Goal: Task Accomplishment & Management: Use online tool/utility

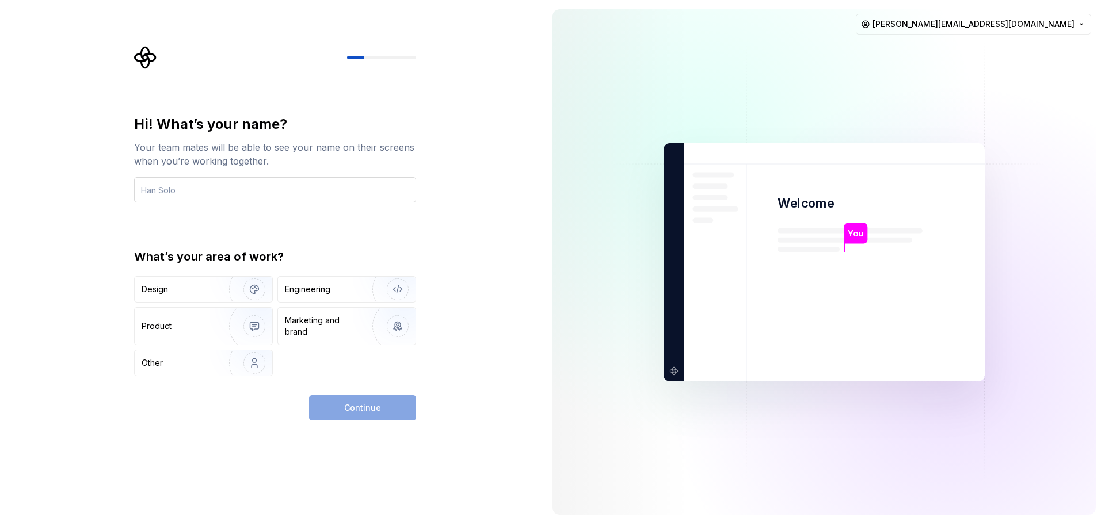
click at [261, 195] on input "text" at bounding box center [275, 189] width 282 height 25
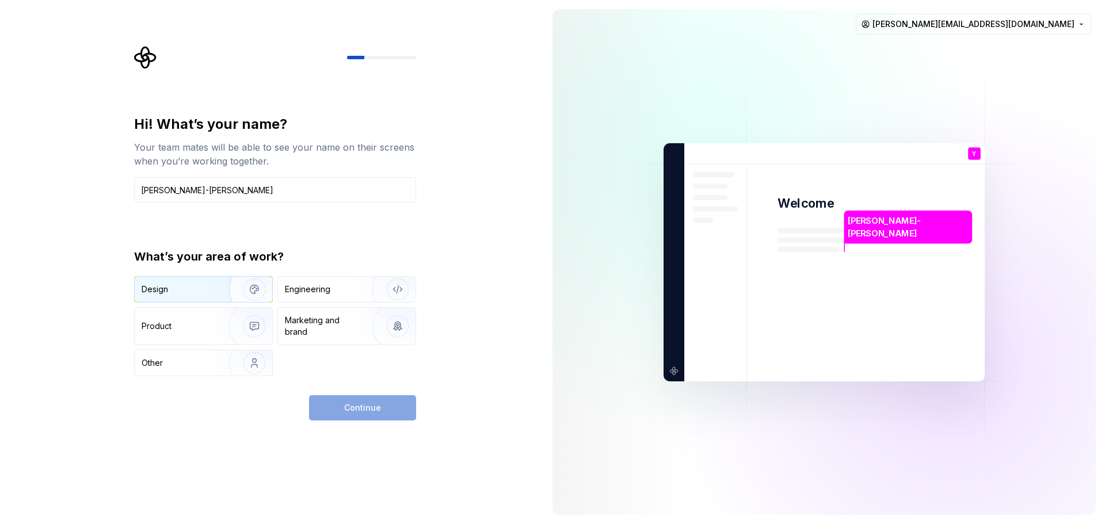
type input "[PERSON_NAME]-[PERSON_NAME]"
click at [223, 298] on img "button" at bounding box center [247, 289] width 74 height 77
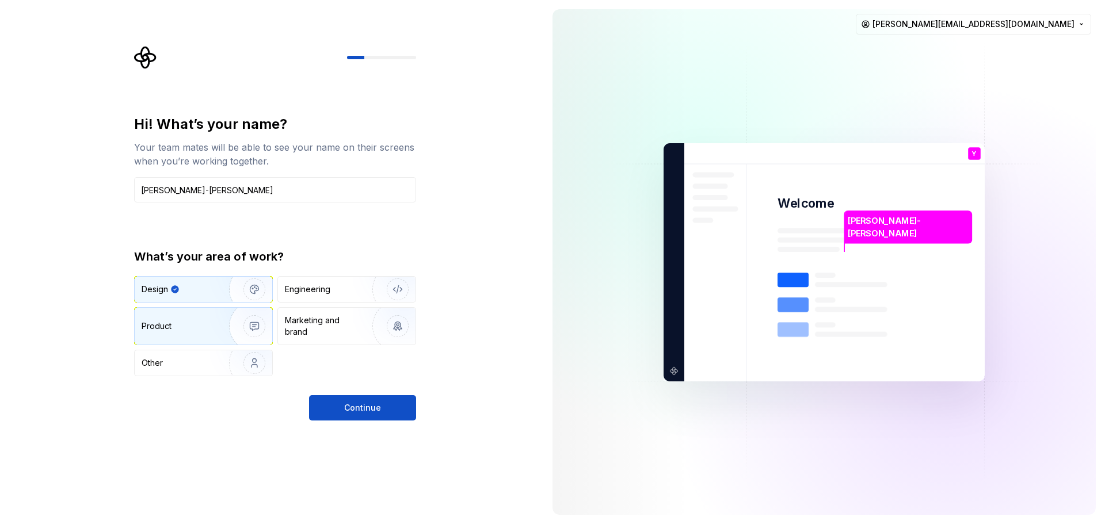
click at [199, 334] on div "Product" at bounding box center [204, 326] width 138 height 37
click at [183, 283] on div "Design" at bounding box center [204, 289] width 138 height 25
click at [345, 403] on button "Continue" at bounding box center [362, 407] width 107 height 25
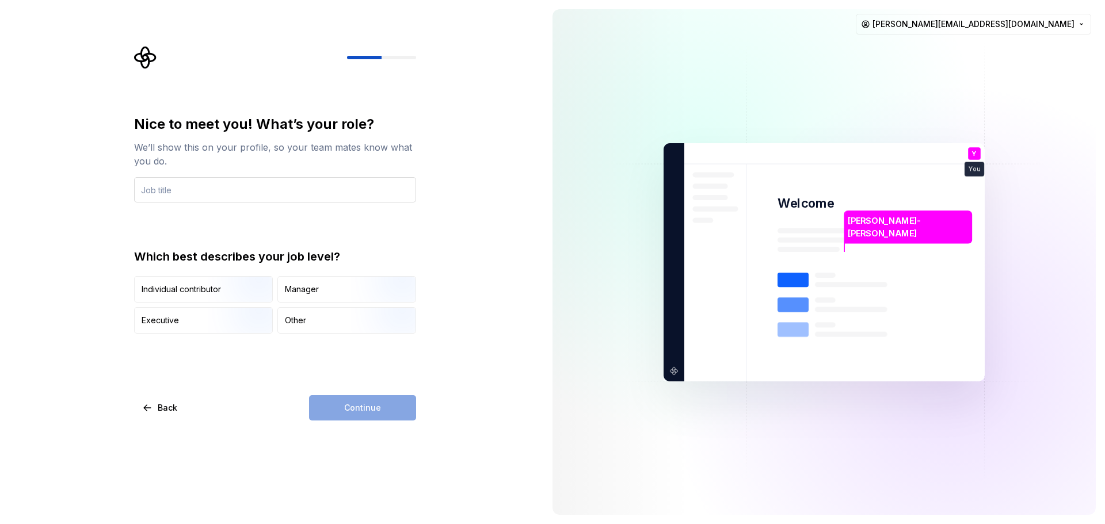
click at [210, 187] on input "text" at bounding box center [275, 189] width 282 height 25
type input "Product design ui/ux senior - design system"
click at [219, 332] on img "button" at bounding box center [245, 334] width 74 height 77
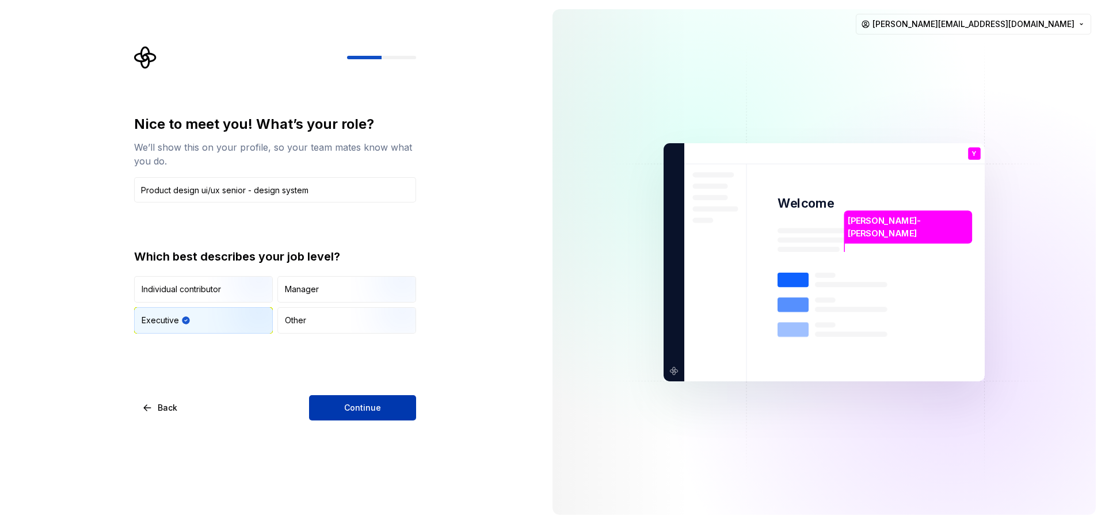
click at [310, 395] on div "Continue" at bounding box center [362, 407] width 107 height 25
click at [354, 411] on span "Continue" at bounding box center [362, 408] width 37 height 12
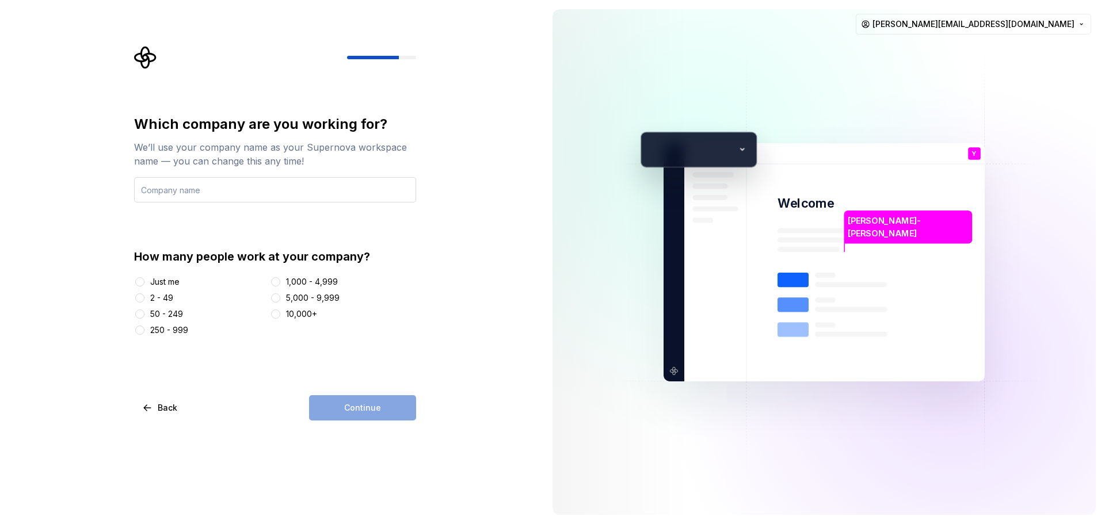
click at [216, 194] on input "text" at bounding box center [275, 189] width 282 height 25
type input "Cdiscount"
click at [313, 282] on div "1,000 - 4,999" at bounding box center [312, 282] width 52 height 12
click at [280, 282] on button "1,000 - 4,999" at bounding box center [275, 281] width 9 height 9
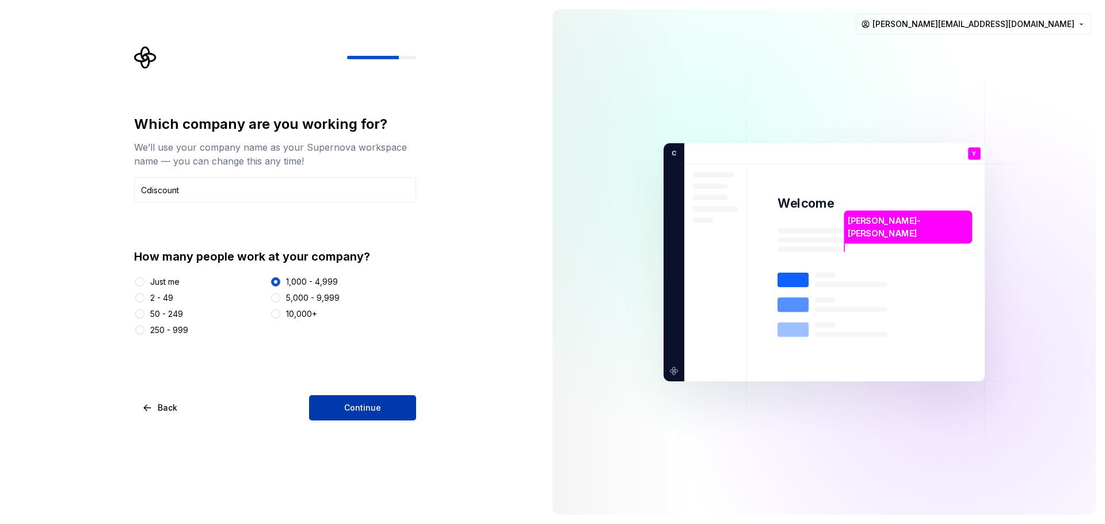
click at [368, 414] on button "Continue" at bounding box center [362, 407] width 107 height 25
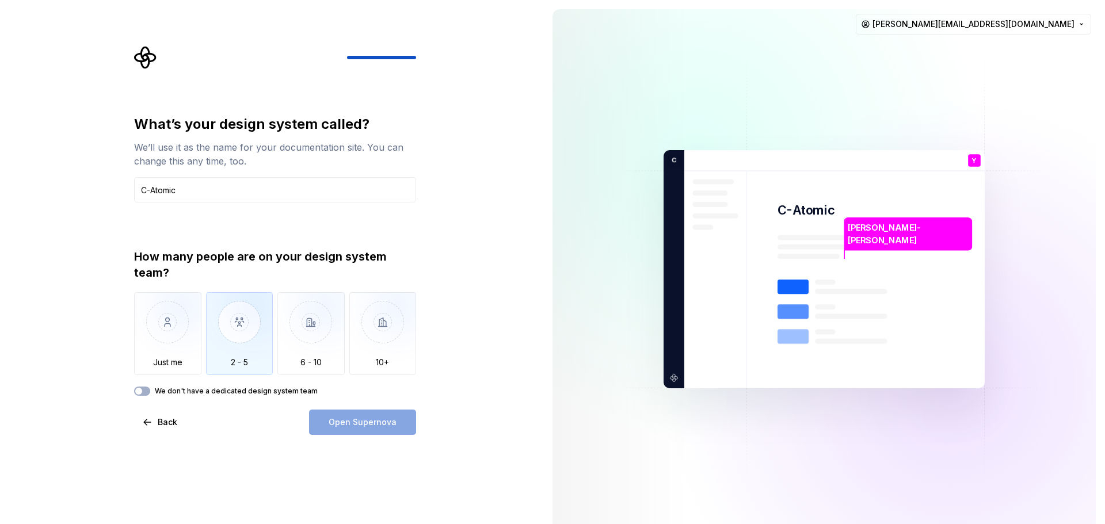
type input "C-Atomic"
click at [239, 349] on img "button" at bounding box center [239, 330] width 67 height 77
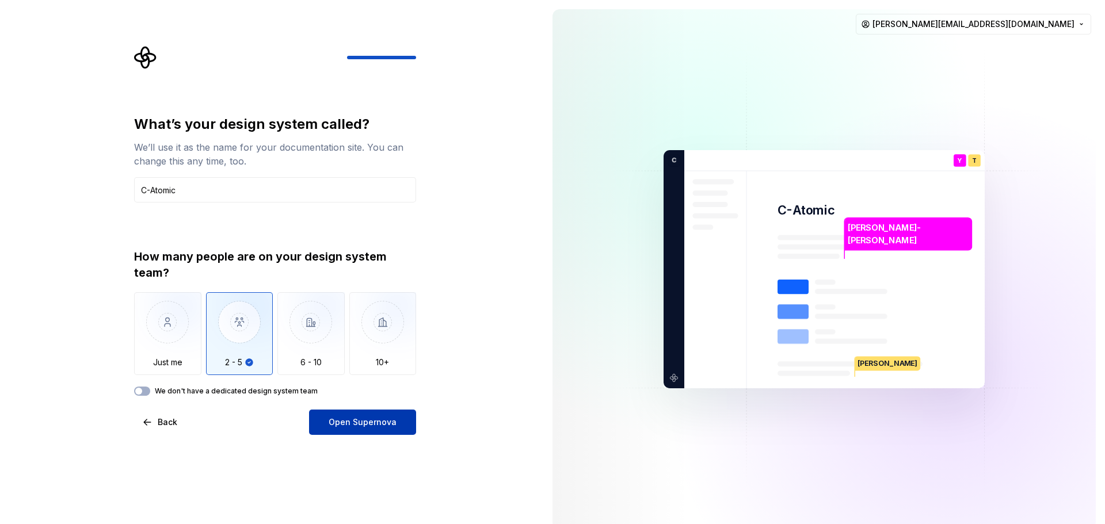
click at [327, 427] on button "Open Supernova" at bounding box center [362, 422] width 107 height 25
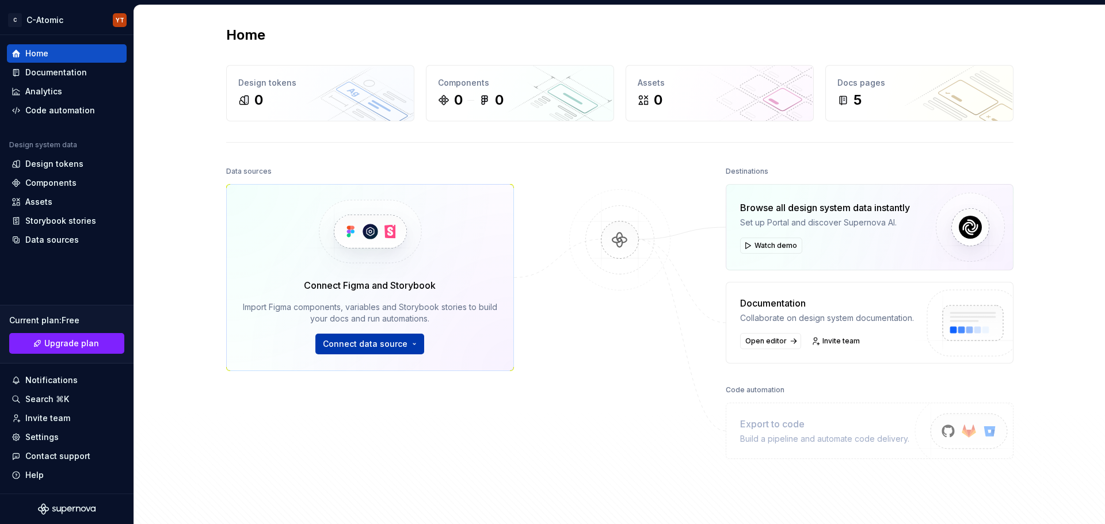
click at [387, 341] on span "Connect data source" at bounding box center [365, 344] width 85 height 12
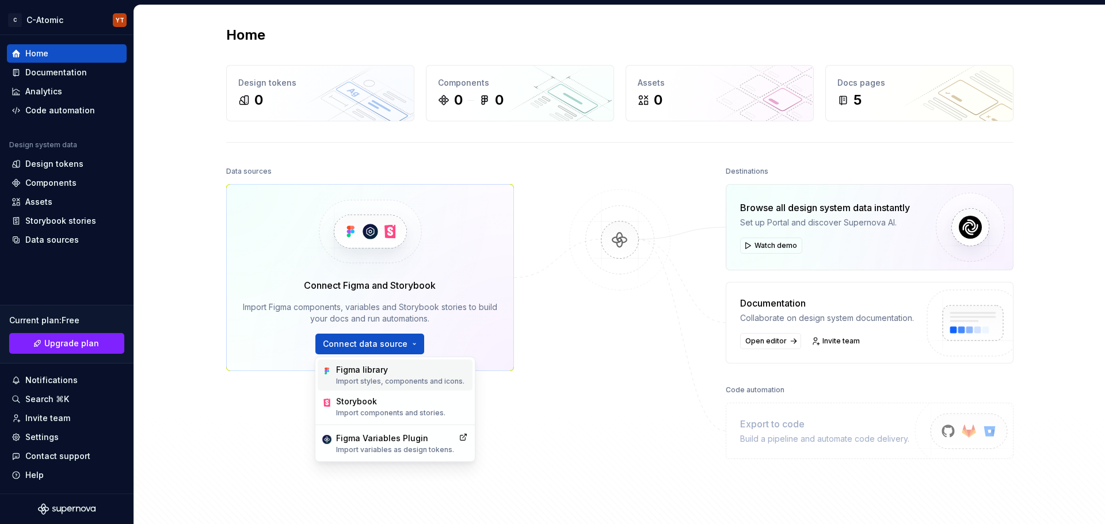
click at [378, 377] on p "Import styles, components and icons." at bounding box center [400, 381] width 128 height 9
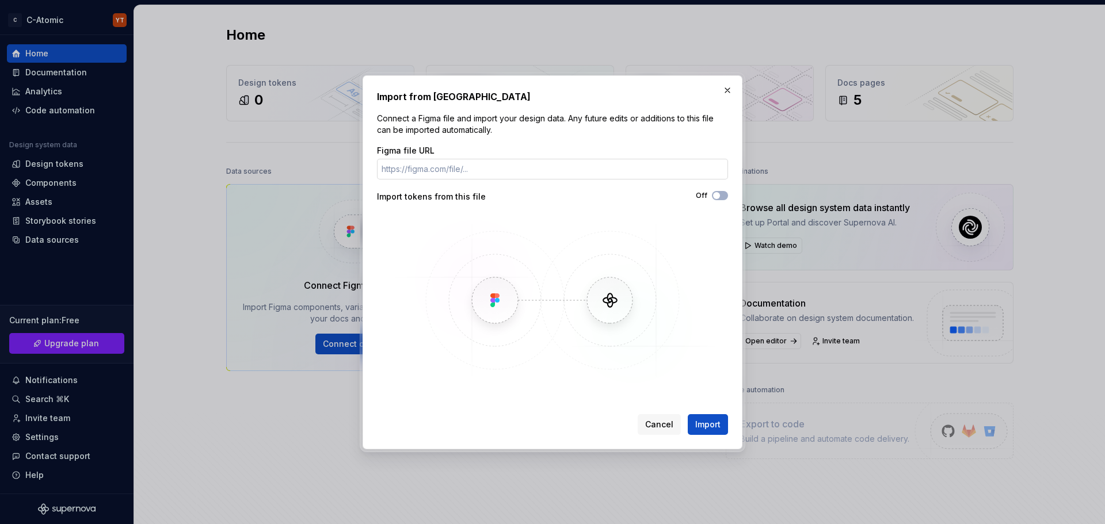
click at [440, 172] on input "Figma file URL" at bounding box center [552, 169] width 351 height 21
paste input "[URL][DOMAIN_NAME]"
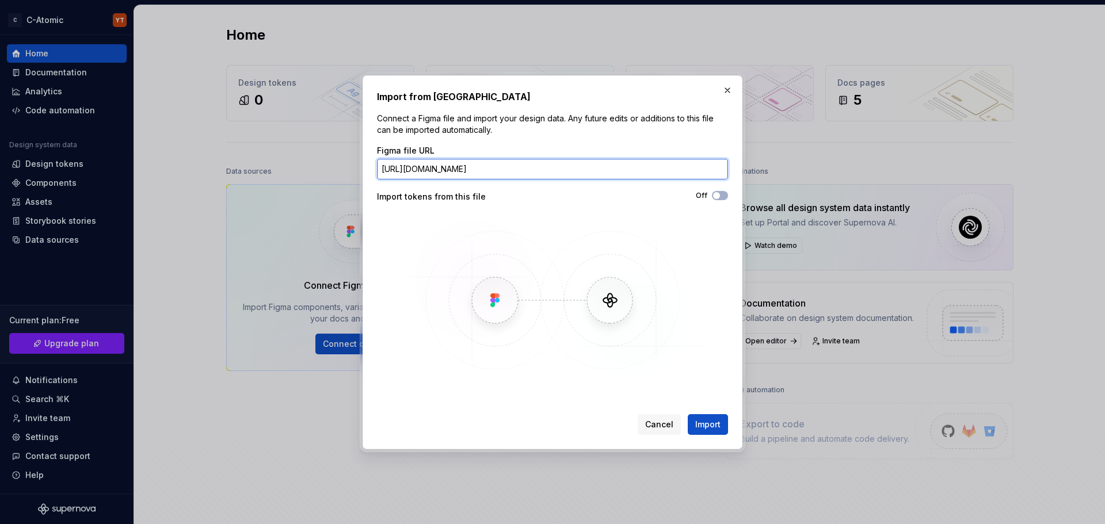
scroll to position [0, 316]
type input "[URL][DOMAIN_NAME]"
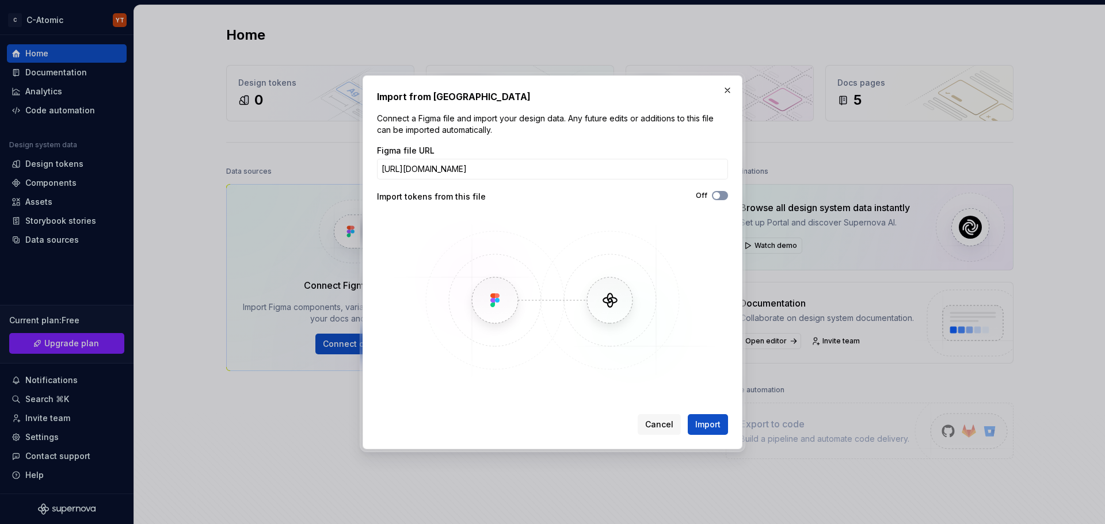
click at [724, 193] on button "Off" at bounding box center [720, 195] width 16 height 9
click at [708, 425] on span "Import" at bounding box center [707, 425] width 25 height 12
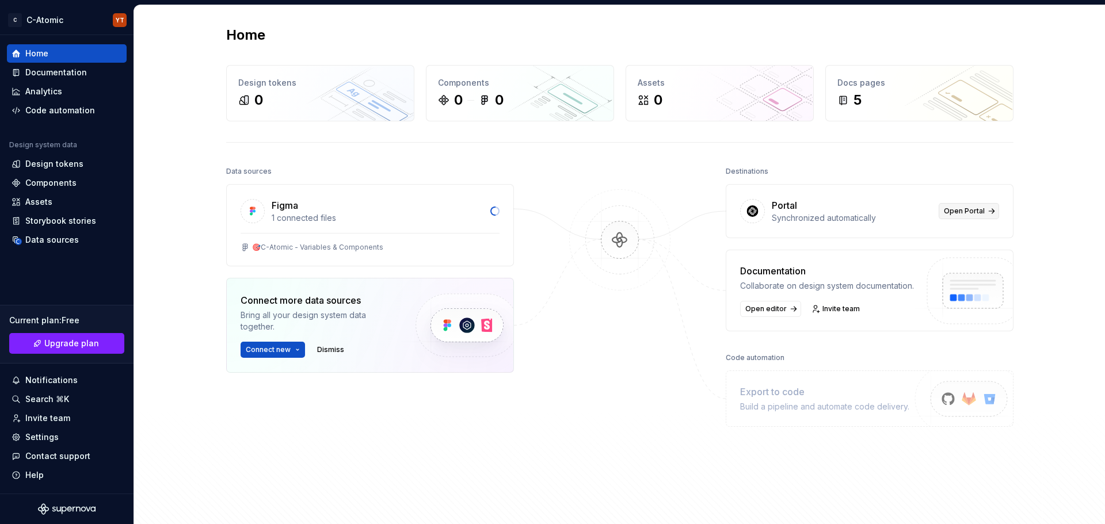
click at [951, 210] on span "Open Portal" at bounding box center [964, 211] width 41 height 9
click at [877, 306] on div "Open editor Invite team" at bounding box center [827, 309] width 174 height 16
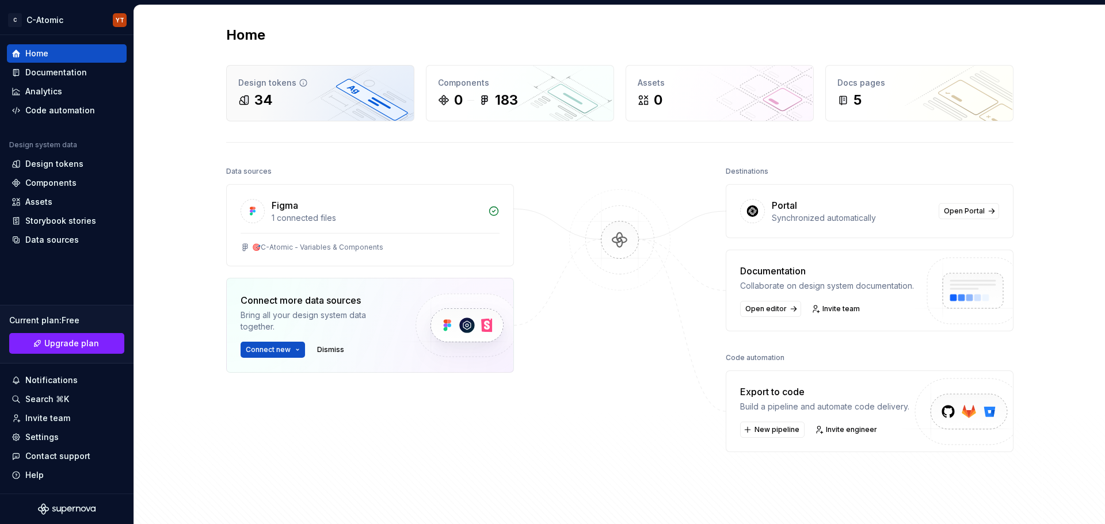
click at [279, 93] on div "34" at bounding box center [320, 100] width 164 height 18
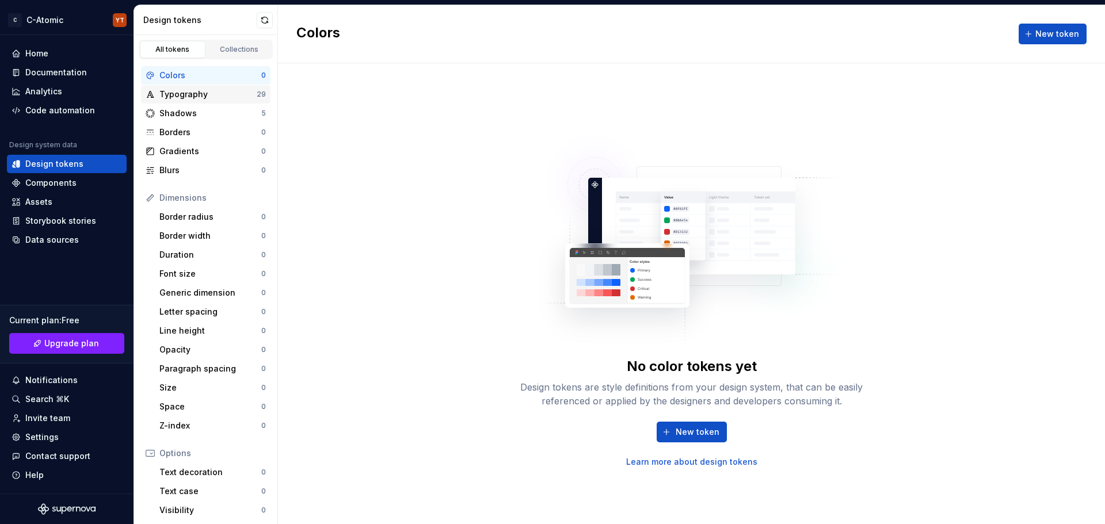
click at [214, 98] on div "Typography" at bounding box center [207, 95] width 97 height 12
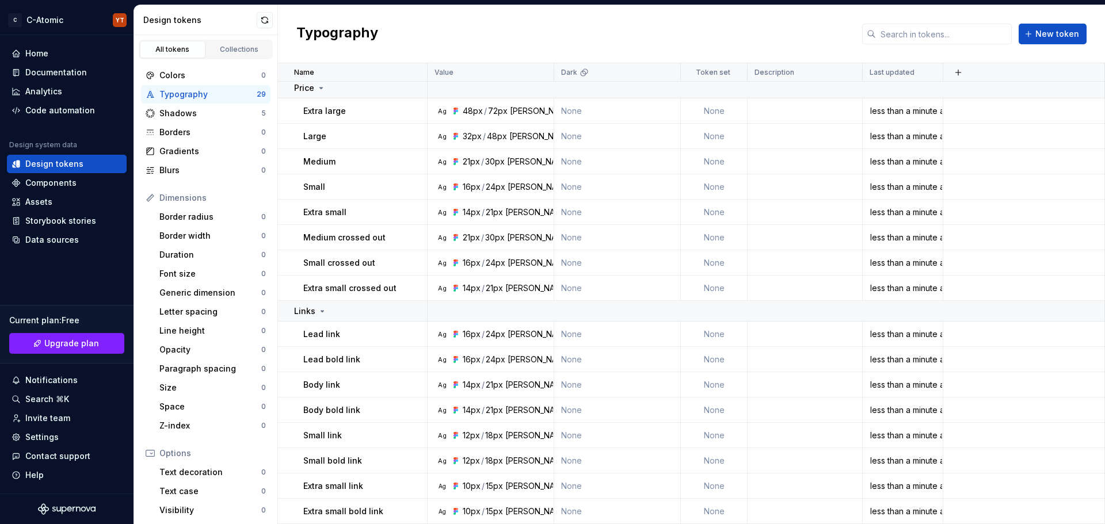
scroll to position [87, 0]
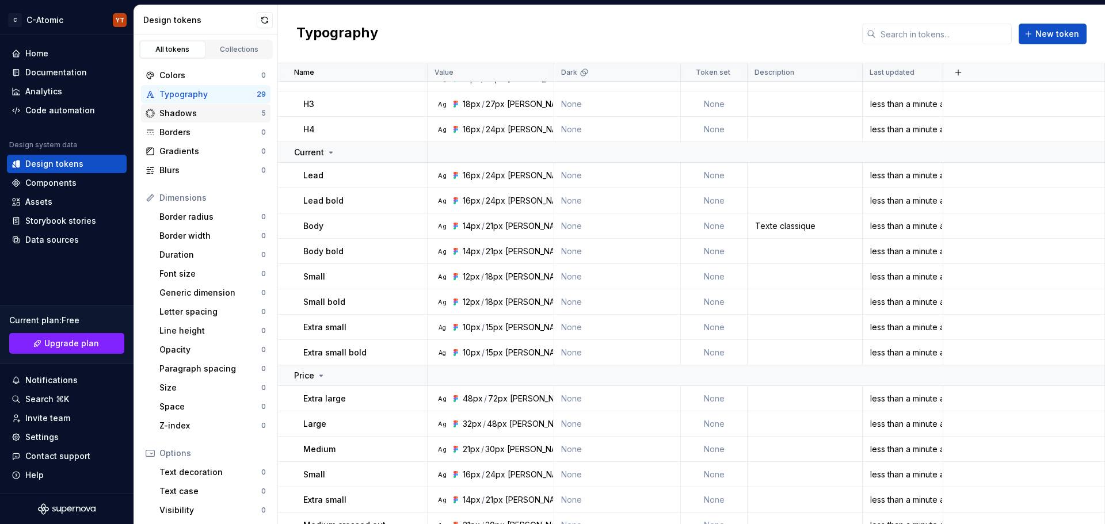
click at [187, 109] on div "Shadows" at bounding box center [210, 114] width 102 height 12
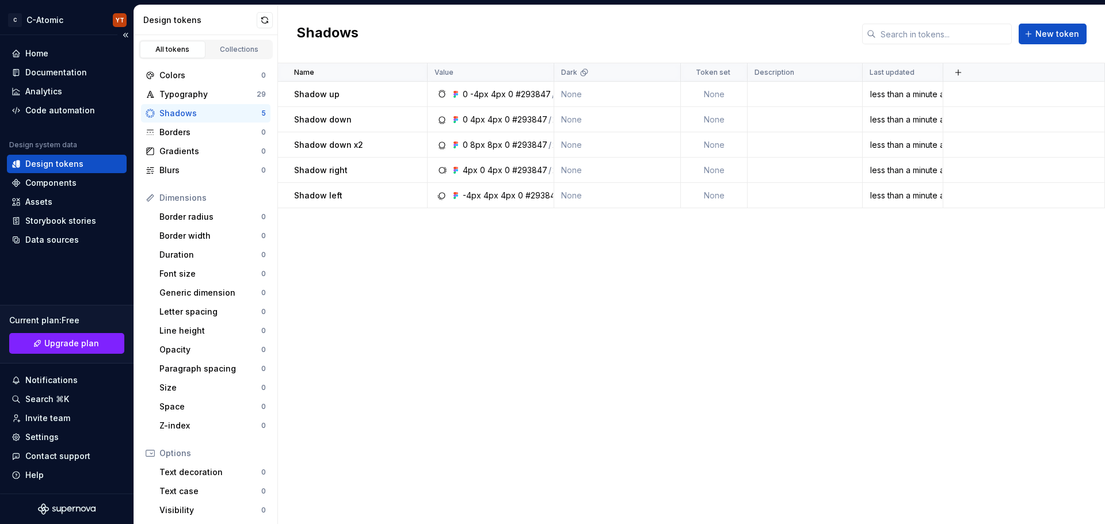
click at [52, 158] on div "Design tokens" at bounding box center [67, 164] width 120 height 18
click at [51, 55] on div "Home" at bounding box center [67, 54] width 111 height 12
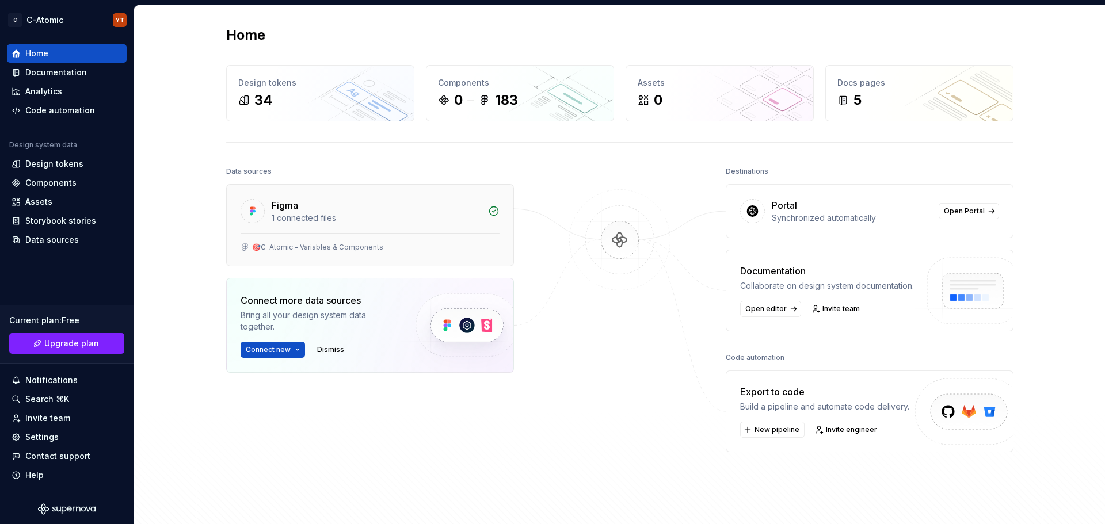
click at [459, 210] on div "Figma" at bounding box center [377, 206] width 210 height 14
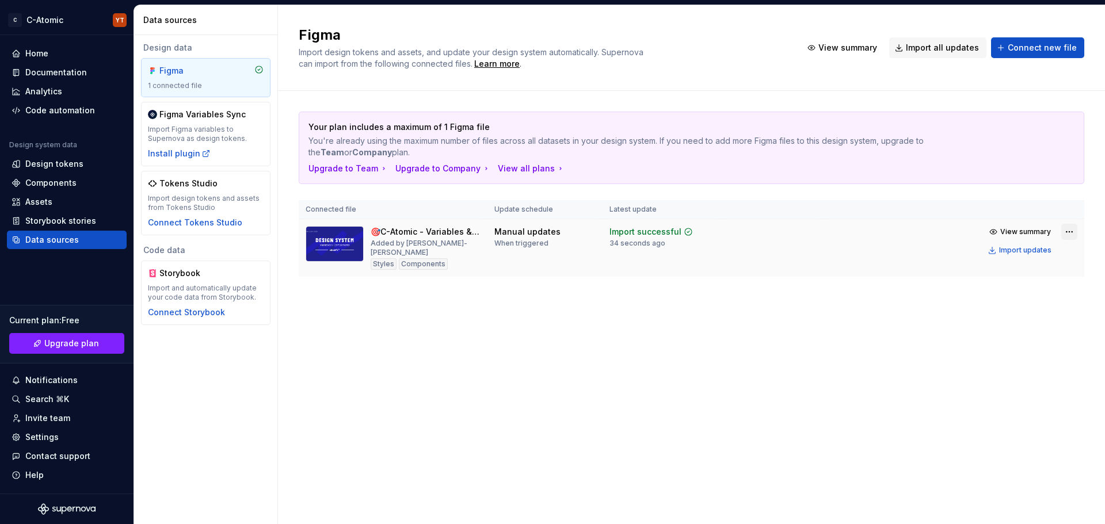
click at [1063, 231] on html "C C-Atomic YT Home Documentation Analytics Code automation Design system data D…" at bounding box center [552, 262] width 1105 height 524
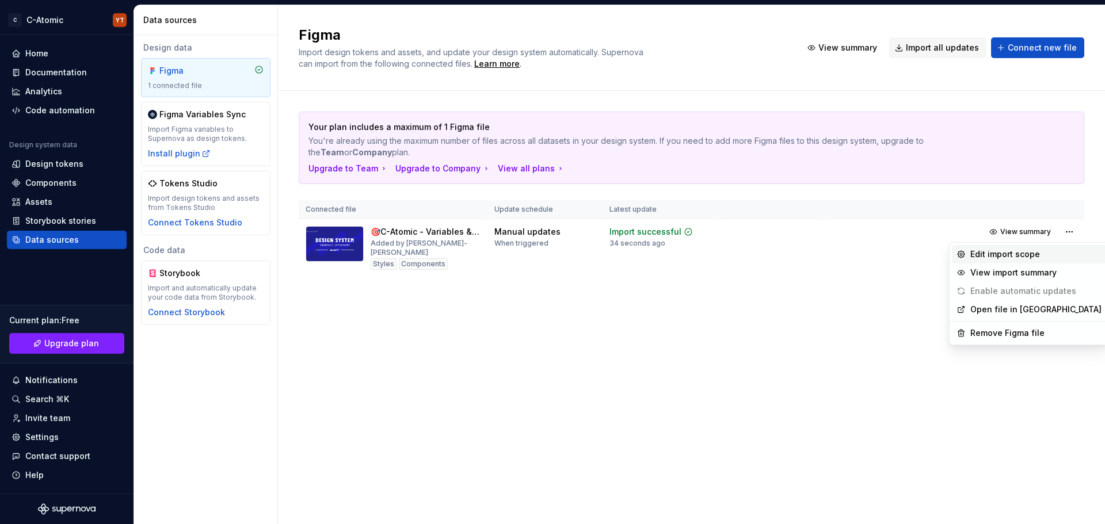
click at [1012, 254] on div "Edit import scope" at bounding box center [1036, 255] width 131 height 12
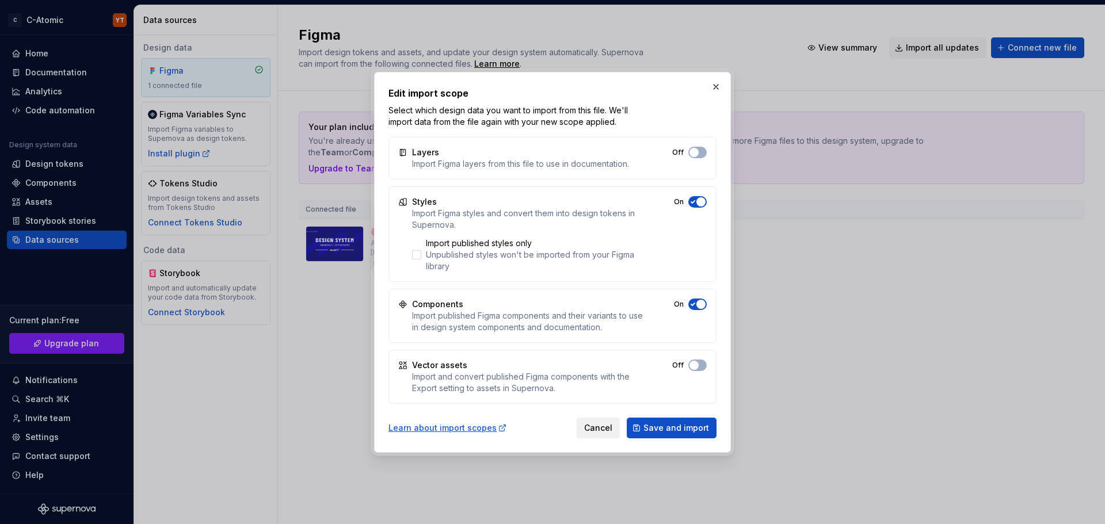
click at [597, 428] on span "Cancel" at bounding box center [598, 429] width 28 height 12
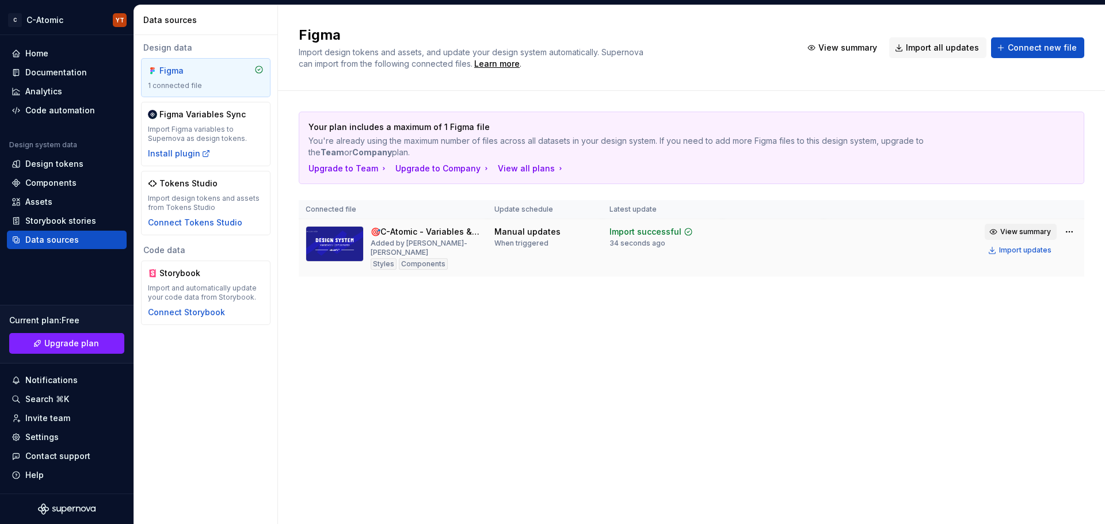
click at [1040, 233] on span "View summary" at bounding box center [1026, 231] width 51 height 9
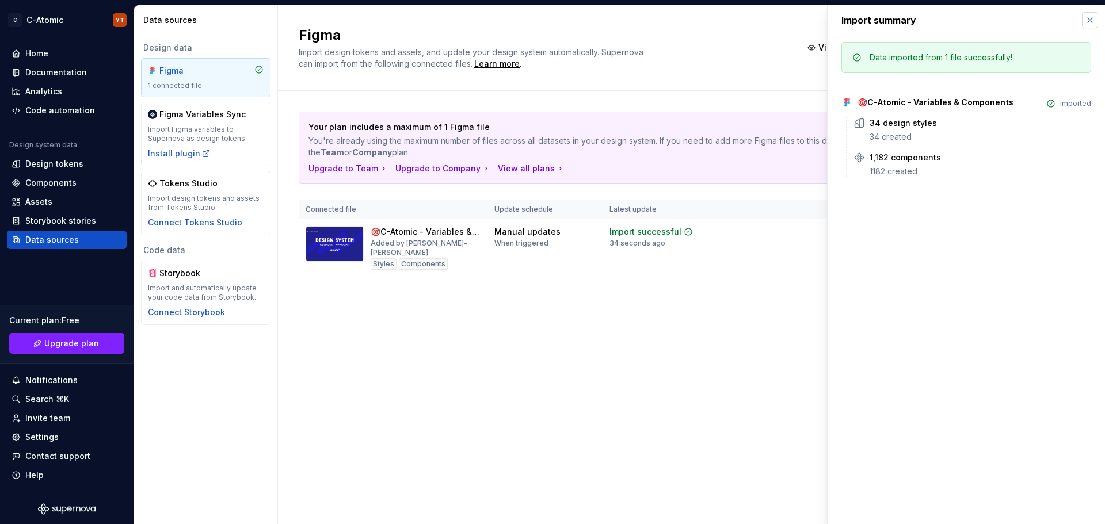
click at [1089, 22] on button "button" at bounding box center [1090, 20] width 16 height 16
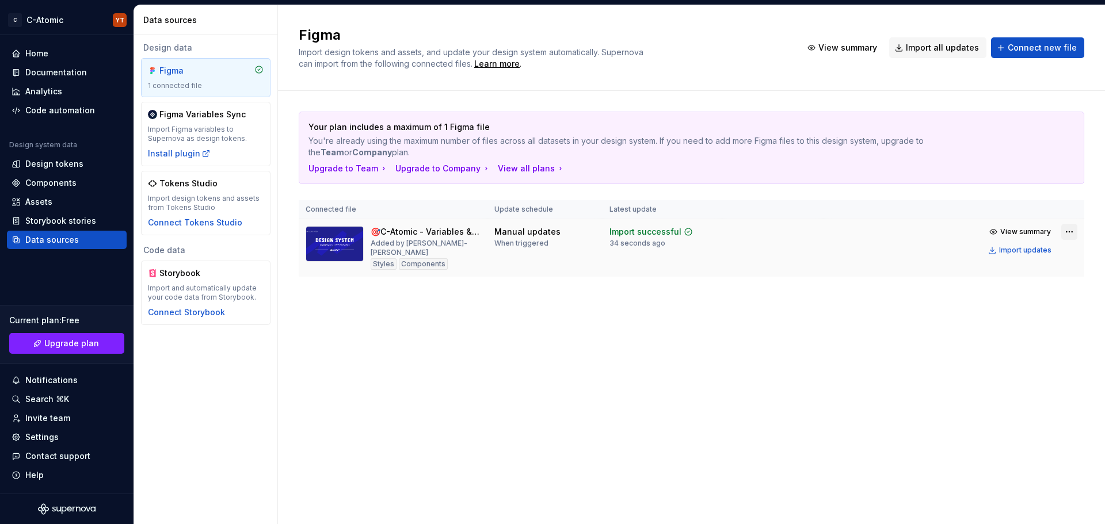
click at [1068, 235] on html "C C-Atomic YT Home Documentation Analytics Code automation Design system data D…" at bounding box center [552, 262] width 1105 height 524
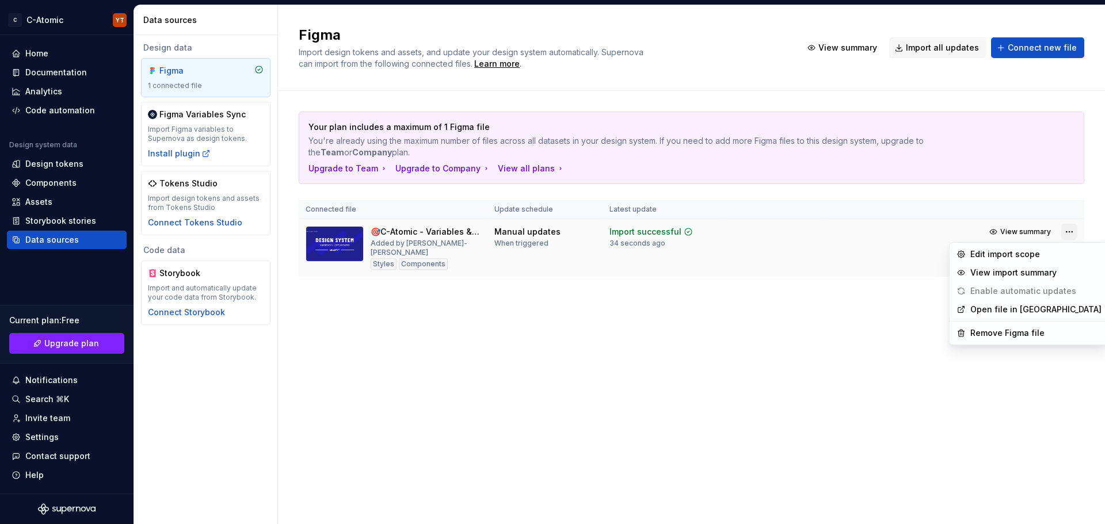
click at [1068, 235] on html "C C-Atomic YT Home Documentation Analytics Code automation Design system data D…" at bounding box center [552, 262] width 1105 height 524
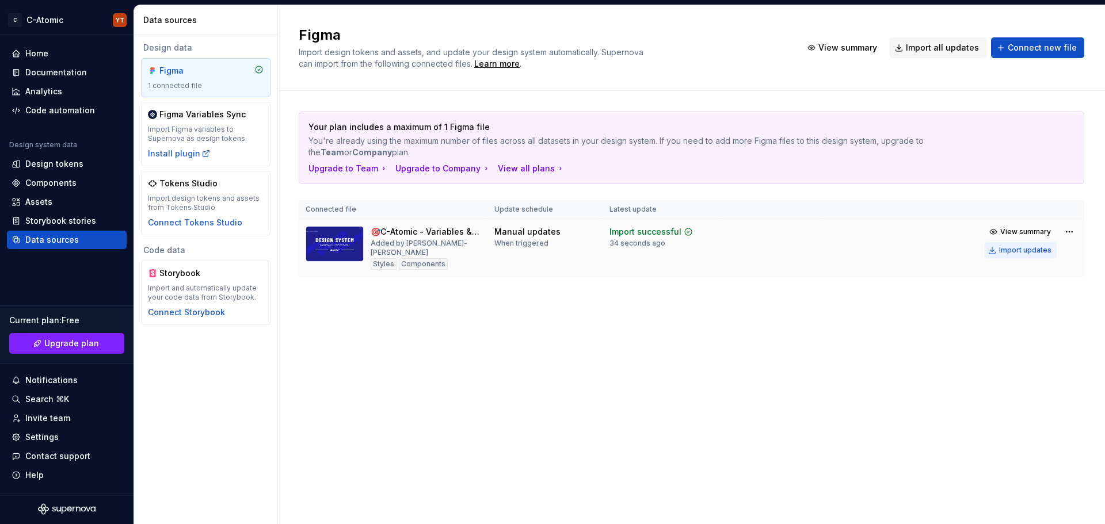
click at [1029, 254] on div "Import updates" at bounding box center [1025, 250] width 52 height 9
click at [1067, 229] on html "C C-Atomic YT Home Documentation Analytics Code automation Design system data D…" at bounding box center [552, 262] width 1105 height 524
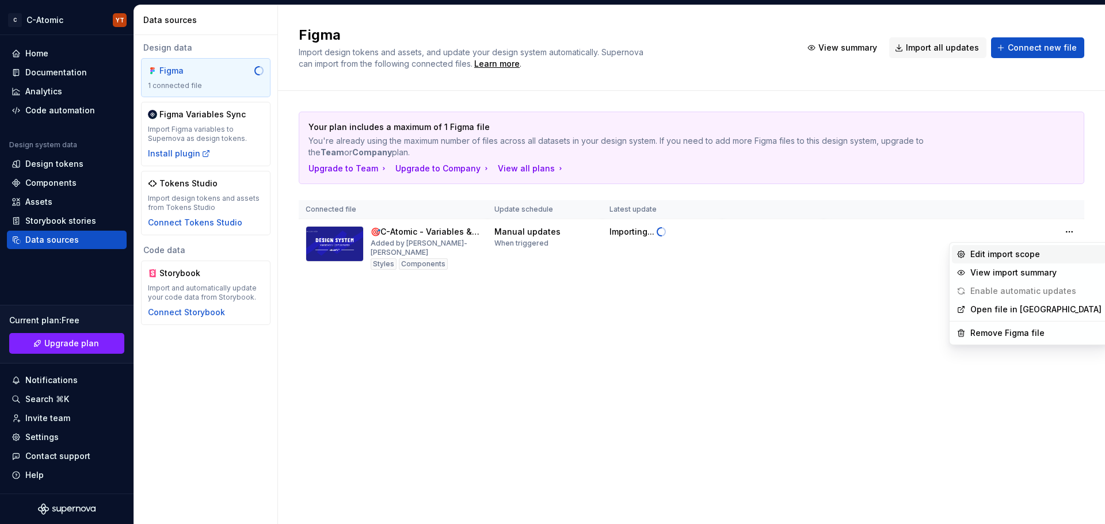
click at [1021, 255] on div "Edit import scope" at bounding box center [1036, 255] width 131 height 12
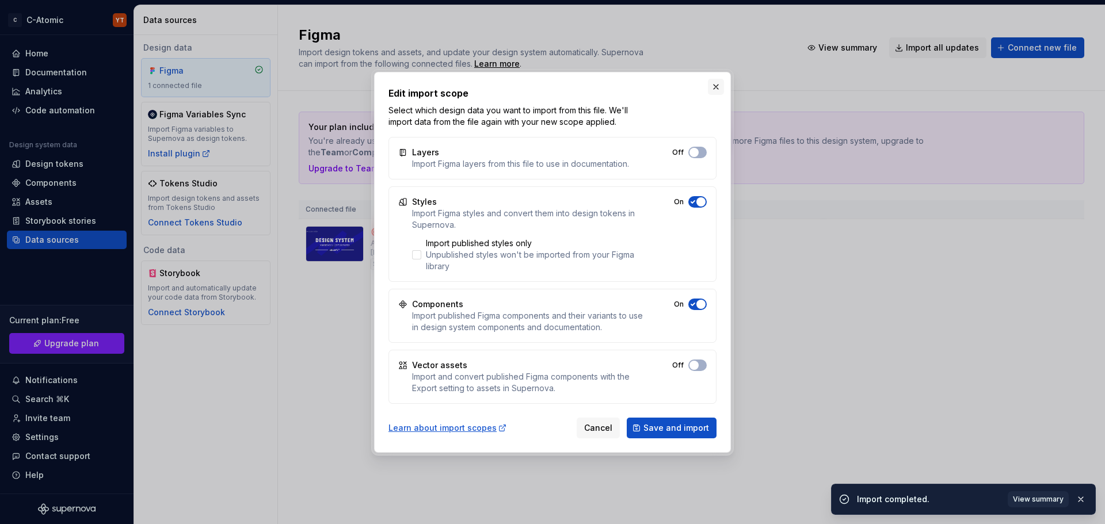
click at [720, 87] on button "button" at bounding box center [716, 87] width 16 height 16
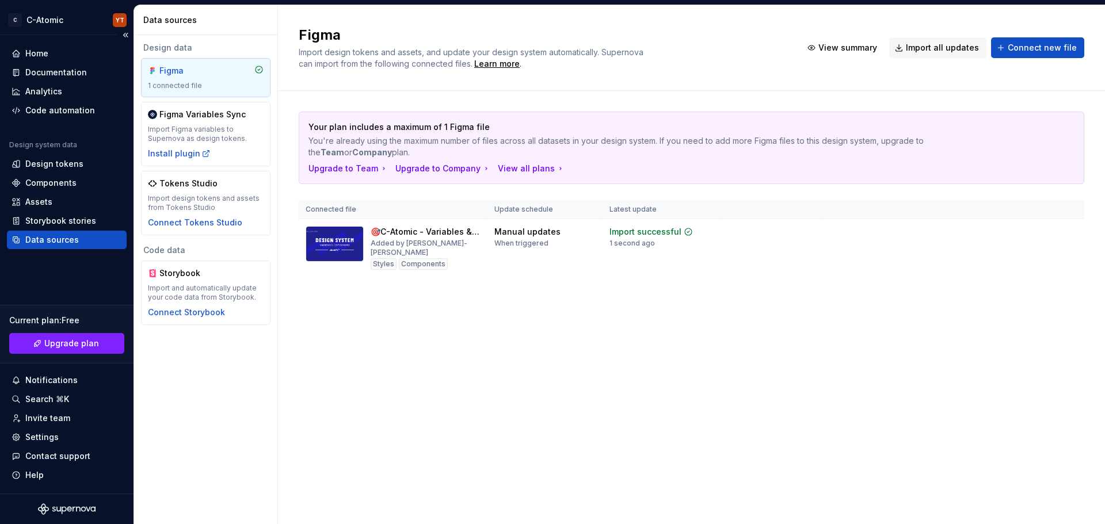
click at [40, 41] on div "Home Documentation Analytics Code automation Design system data Design tokens C…" at bounding box center [67, 264] width 134 height 459
click at [47, 60] on div "Home" at bounding box center [67, 53] width 120 height 18
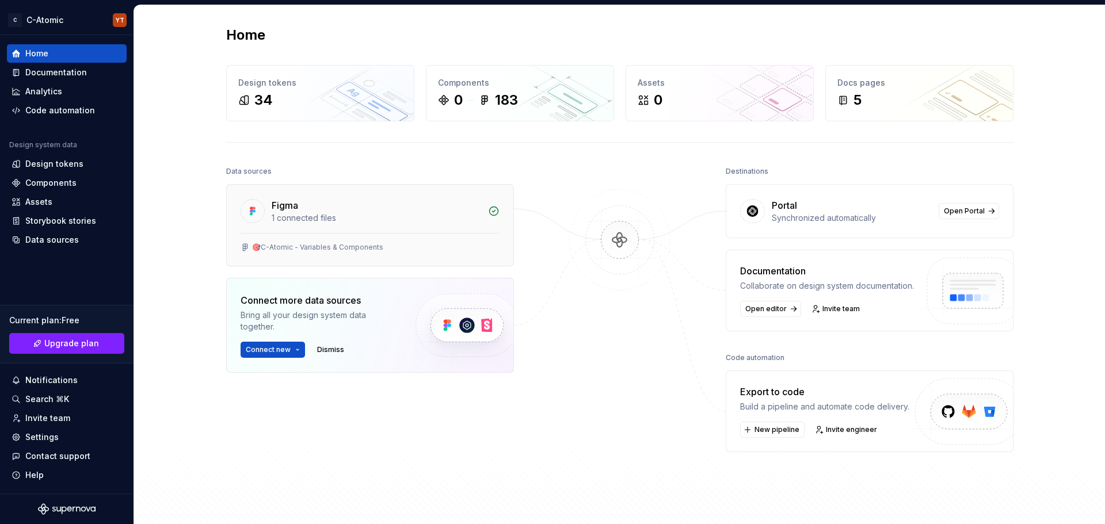
click at [443, 227] on div "Figma 1 connected files" at bounding box center [370, 209] width 287 height 48
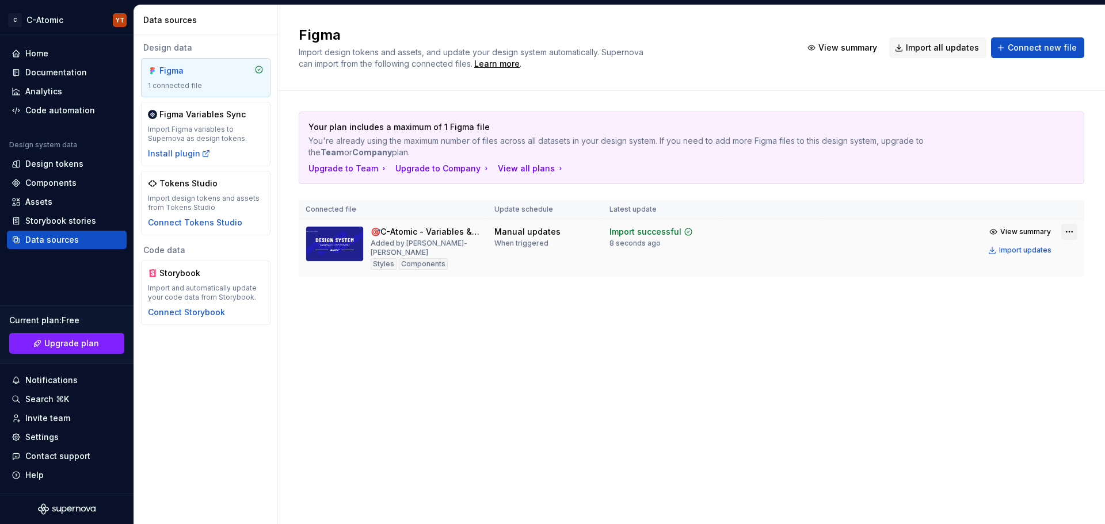
click at [1070, 231] on html "C C-Atomic YT Home Documentation Analytics Code automation Design system data D…" at bounding box center [552, 262] width 1105 height 524
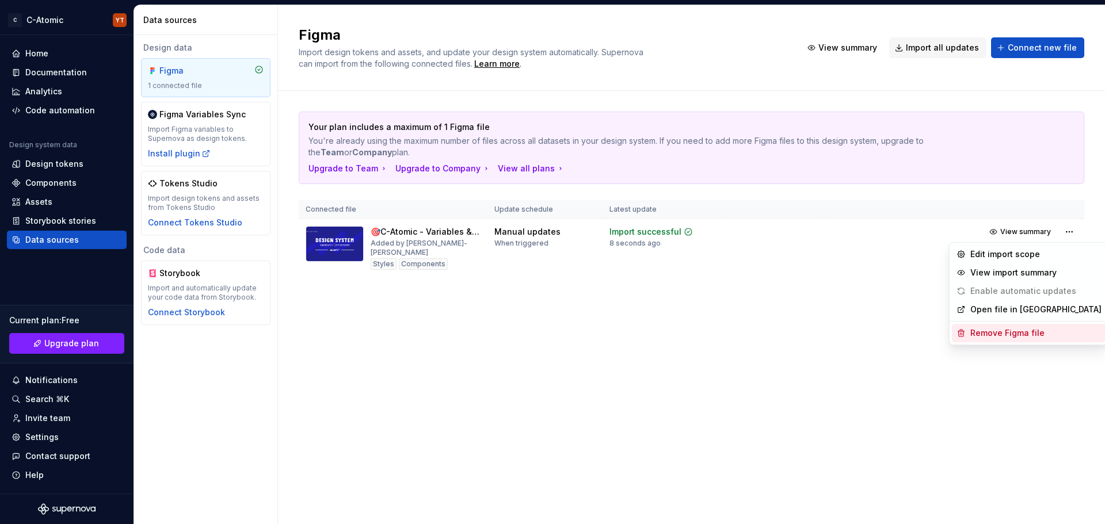
click at [1031, 328] on div "Remove Figma file" at bounding box center [1036, 334] width 131 height 12
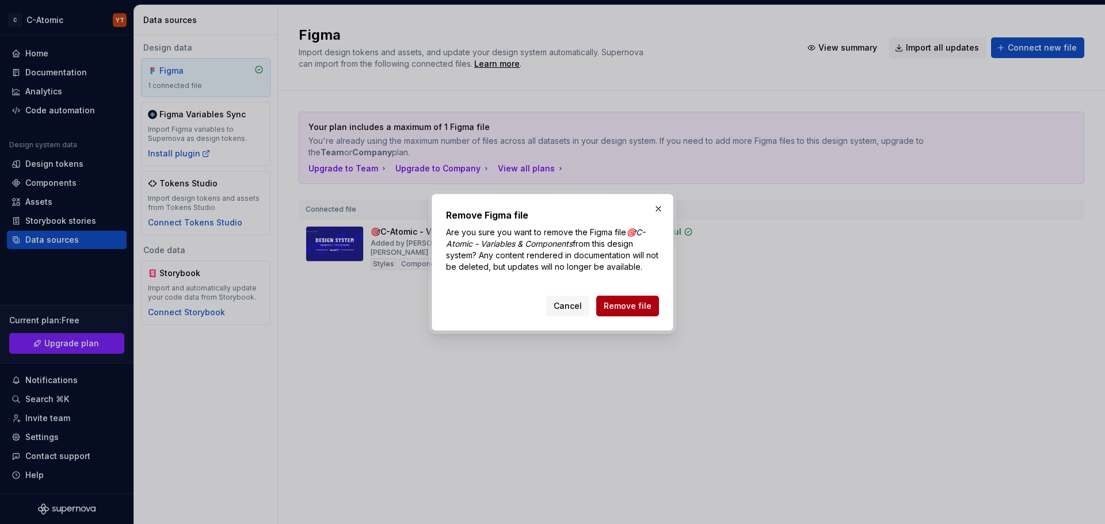
click at [636, 301] on span "Remove file" at bounding box center [628, 307] width 48 height 12
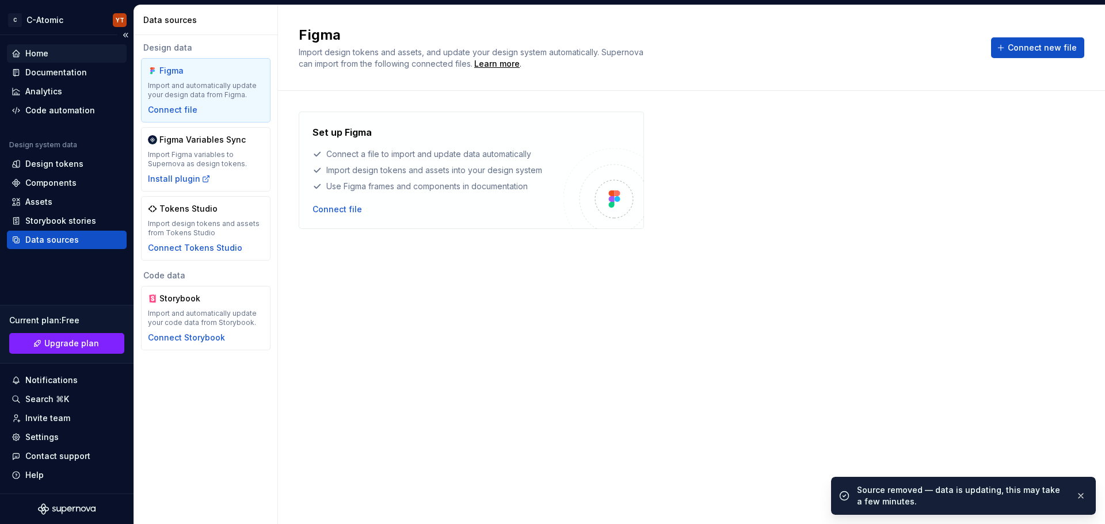
click at [57, 50] on div "Home" at bounding box center [67, 54] width 111 height 12
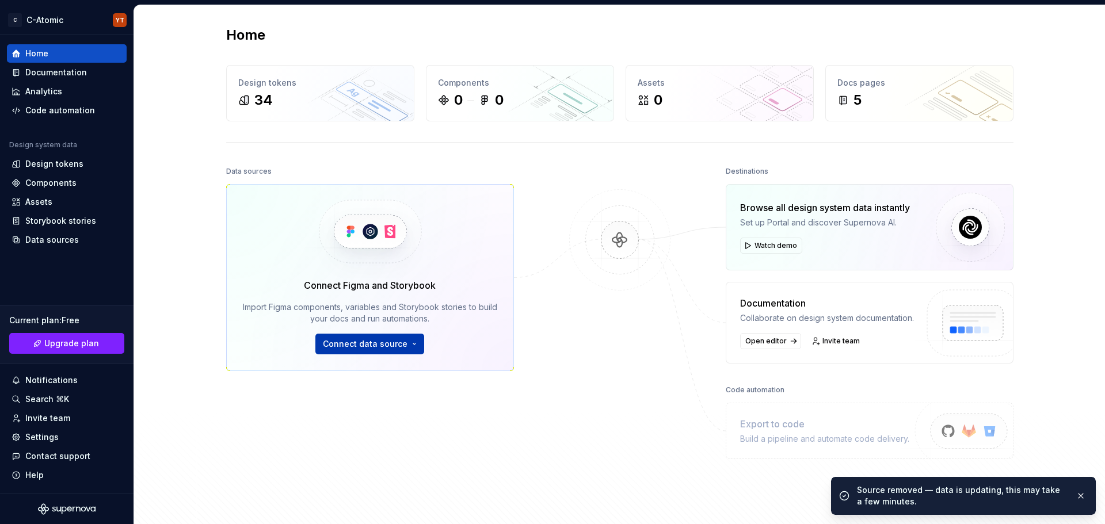
click at [365, 342] on span "Connect data source" at bounding box center [365, 344] width 85 height 12
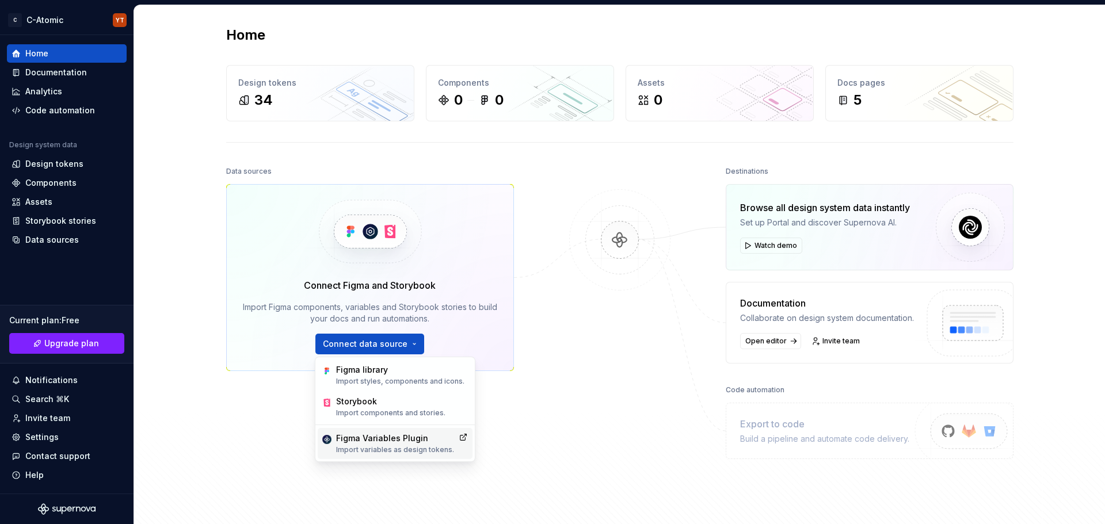
click at [380, 443] on div "Figma Variables Plugin" at bounding box center [395, 439] width 118 height 12
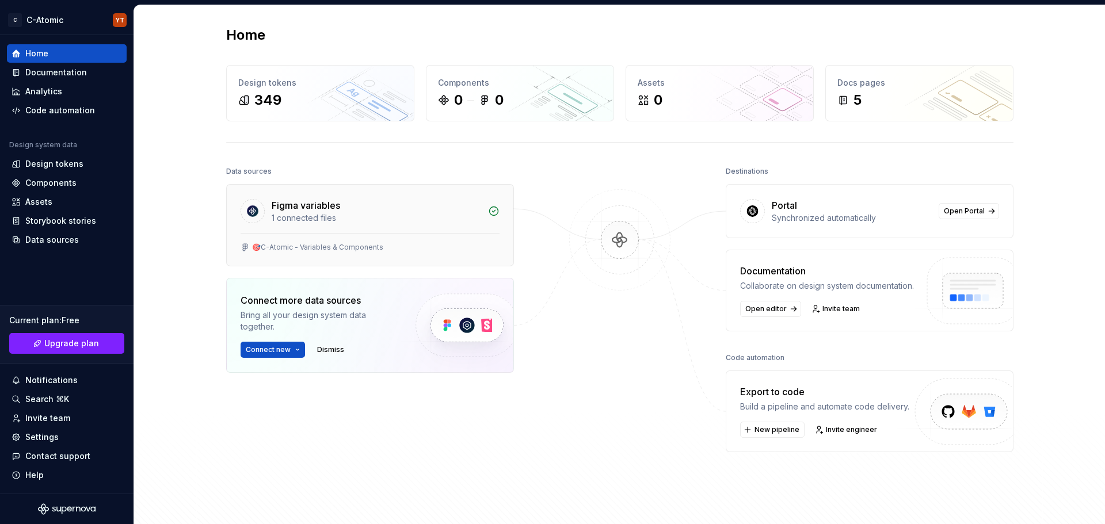
click at [325, 216] on div "1 connected files" at bounding box center [377, 218] width 210 height 12
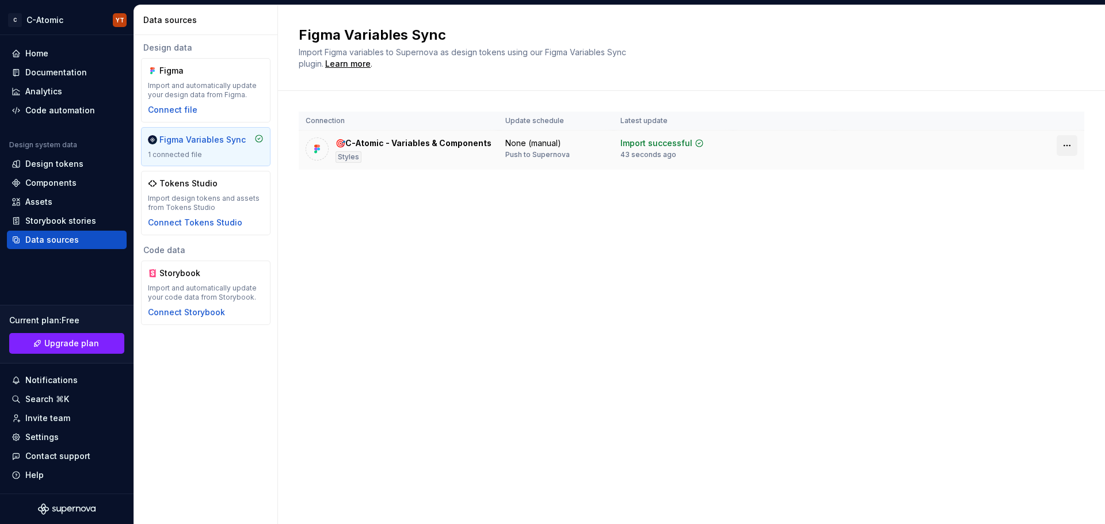
click at [1073, 141] on html "C C-Atomic YT Home Documentation Analytics Code automation Design system data D…" at bounding box center [552, 262] width 1105 height 524
click at [46, 54] on div "Home" at bounding box center [36, 54] width 23 height 12
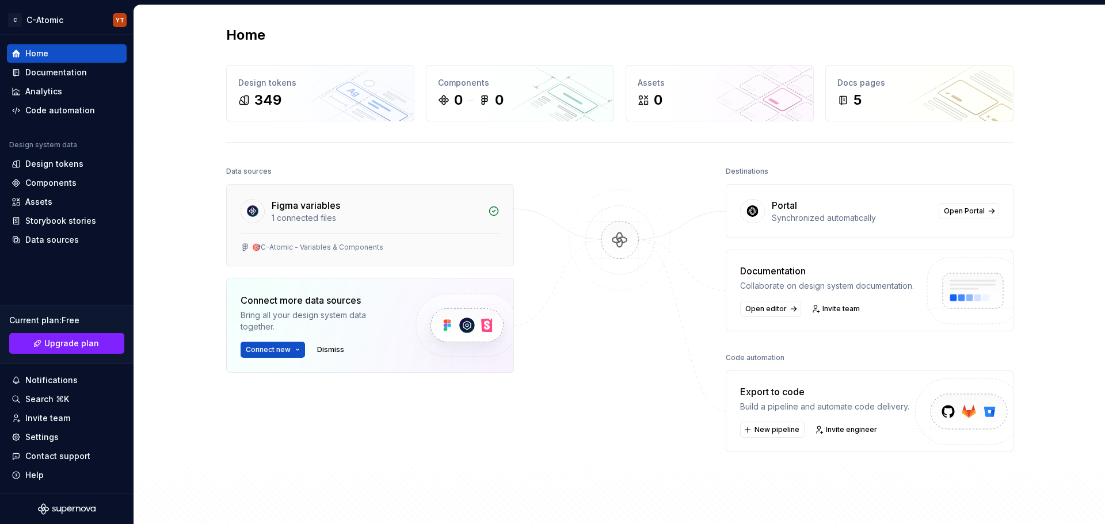
click at [447, 221] on div "1 connected files" at bounding box center [377, 218] width 210 height 12
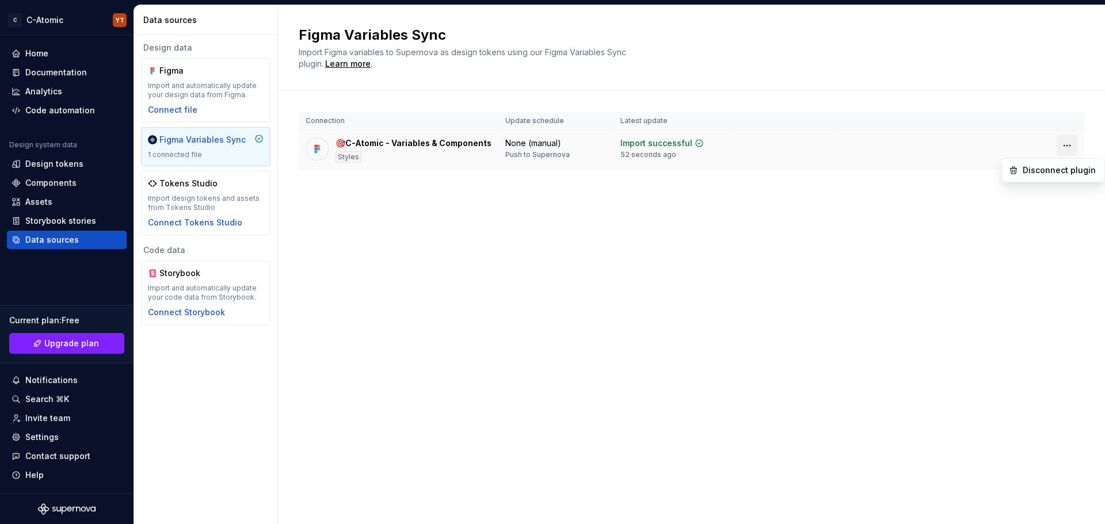
click at [1070, 146] on html "C C-Atomic YT Home Documentation Analytics Code automation Design system data D…" at bounding box center [552, 262] width 1105 height 524
click at [652, 143] on div "Import successful" at bounding box center [657, 144] width 72 height 12
click at [459, 140] on div "🎯C-Atomic - Variables & Components" at bounding box center [414, 144] width 156 height 12
click at [215, 139] on div "Figma Variables Sync" at bounding box center [202, 140] width 86 height 12
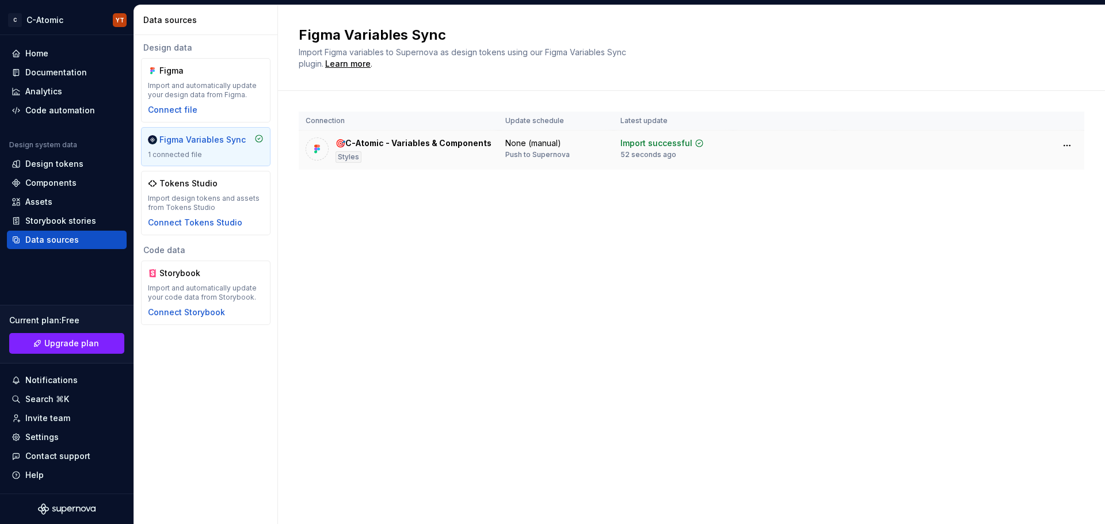
click at [357, 159] on div "Styles" at bounding box center [349, 157] width 26 height 12
click at [328, 144] on div at bounding box center [317, 149] width 23 height 23
click at [319, 144] on img at bounding box center [317, 149] width 12 height 12
click at [371, 142] on div "🎯C-Atomic - Variables & Components" at bounding box center [414, 144] width 156 height 12
click at [1067, 143] on html "C C-Atomic YT Home Documentation Analytics Code automation Design system data D…" at bounding box center [552, 262] width 1105 height 524
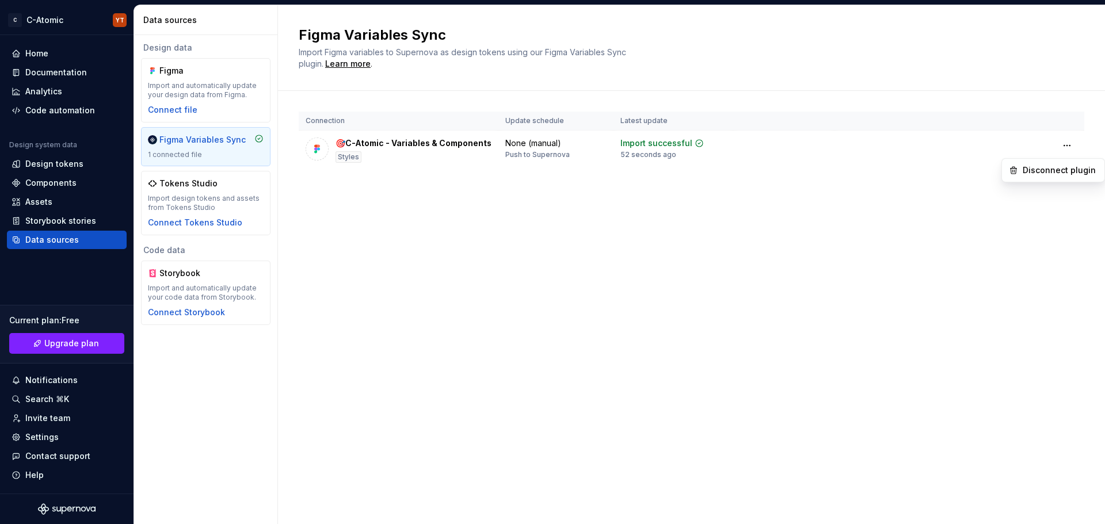
click at [1060, 132] on html "C C-Atomic YT Home Documentation Analytics Code automation Design system data D…" at bounding box center [552, 262] width 1105 height 524
click at [42, 159] on div "Design tokens" at bounding box center [54, 164] width 58 height 12
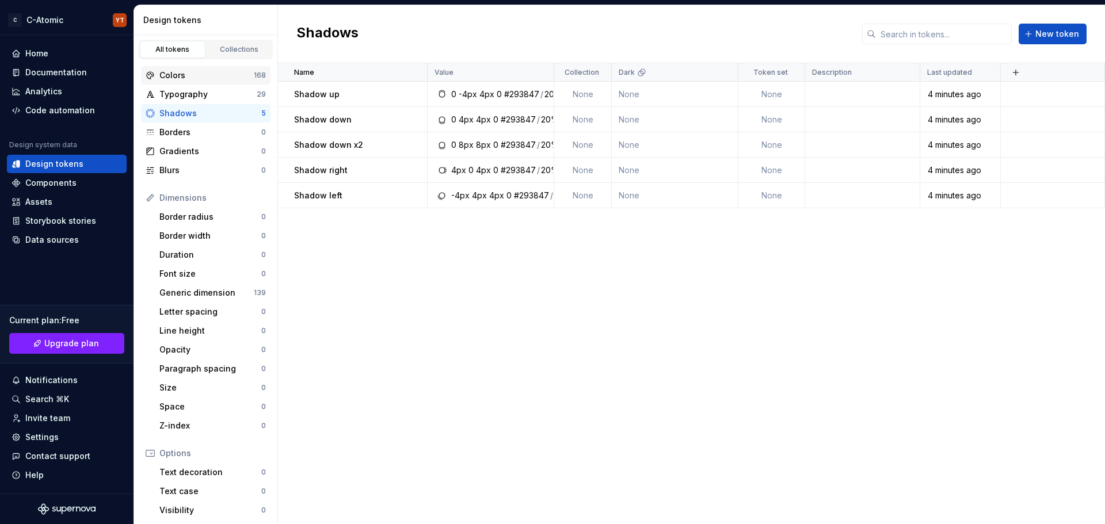
click at [201, 76] on div "Colors" at bounding box center [206, 76] width 94 height 12
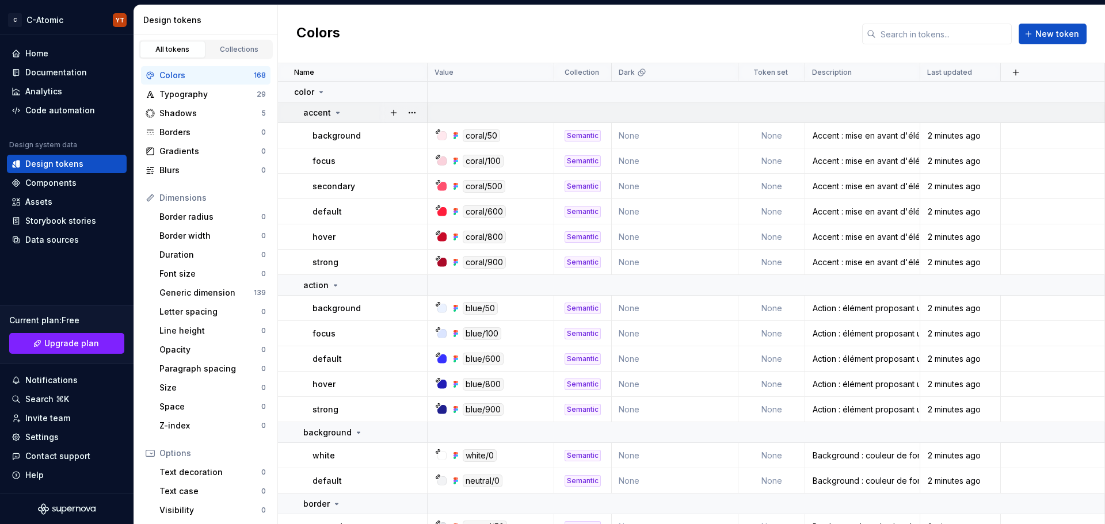
click at [336, 110] on icon at bounding box center [337, 112] width 9 height 9
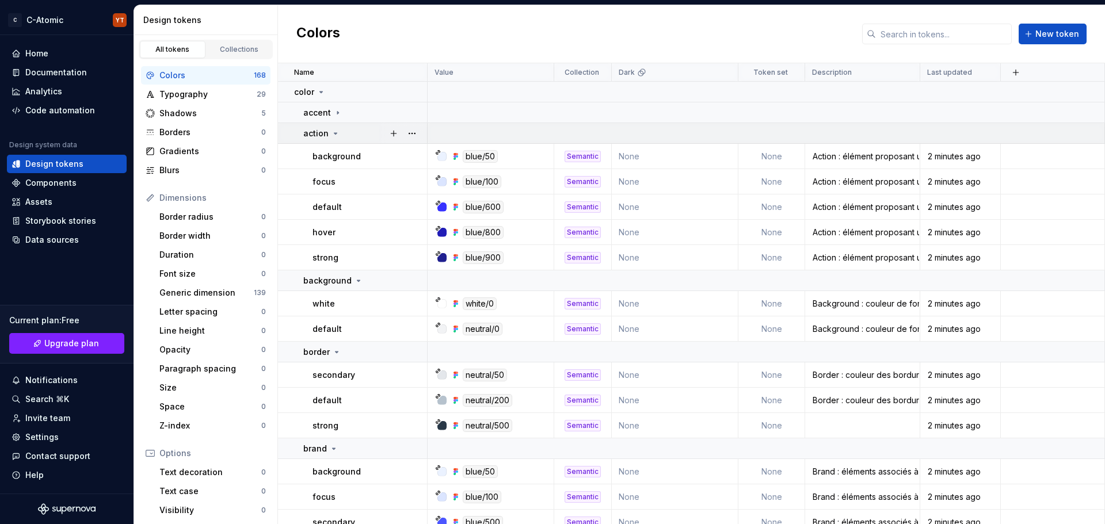
drag, startPoint x: 338, startPoint y: 131, endPoint x: 337, endPoint y: 137, distance: 5.9
click at [338, 131] on div "action" at bounding box center [321, 134] width 37 height 12
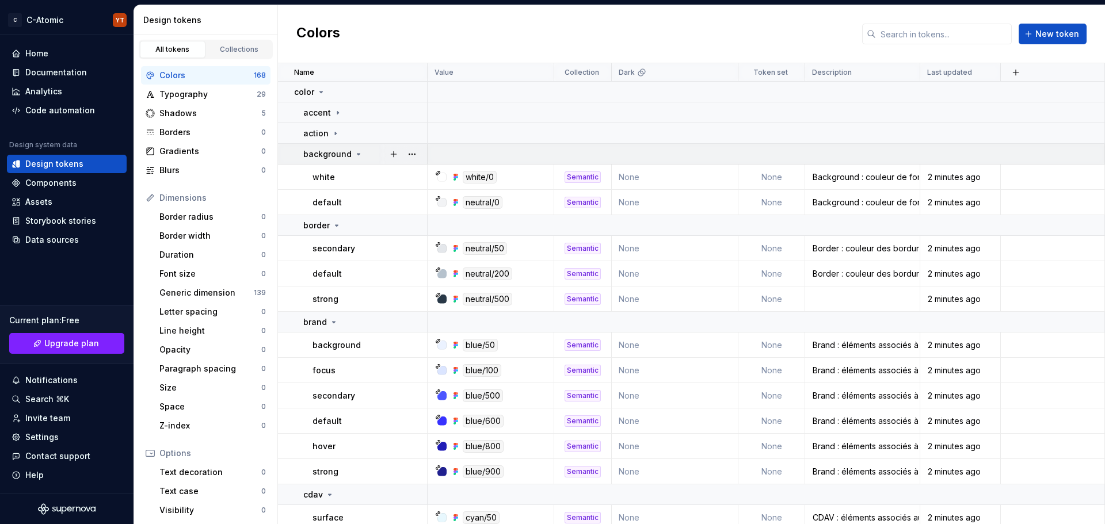
click at [337, 151] on p "background" at bounding box center [327, 155] width 48 height 12
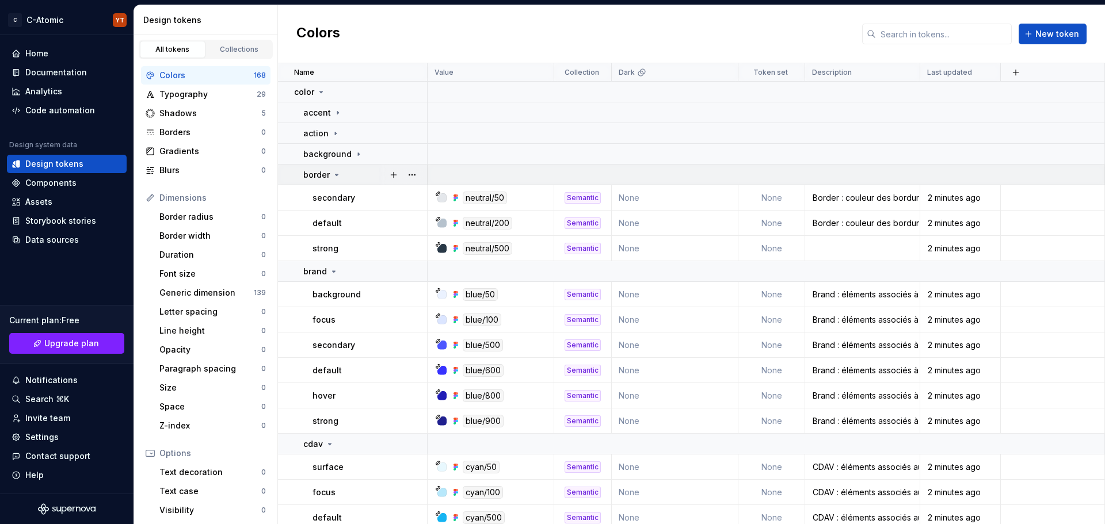
click at [343, 170] on div "border" at bounding box center [364, 175] width 123 height 12
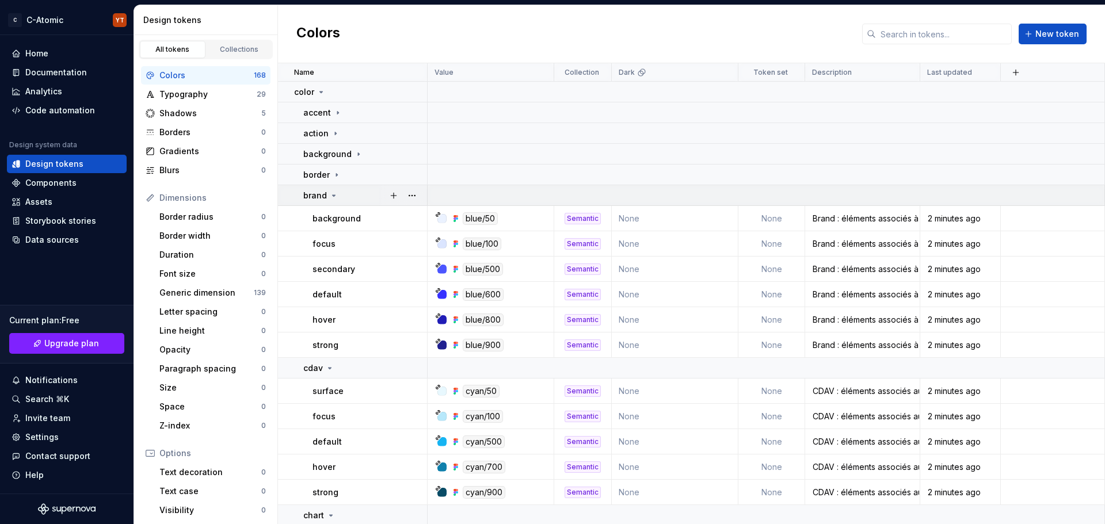
click at [342, 195] on div "brand" at bounding box center [364, 196] width 123 height 12
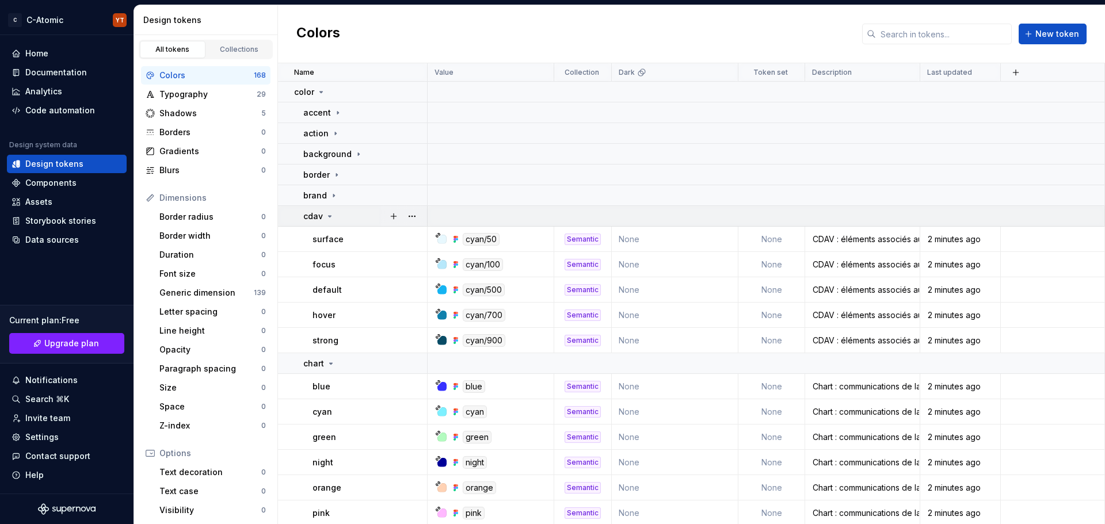
click at [341, 218] on div "cdav" at bounding box center [364, 217] width 123 height 12
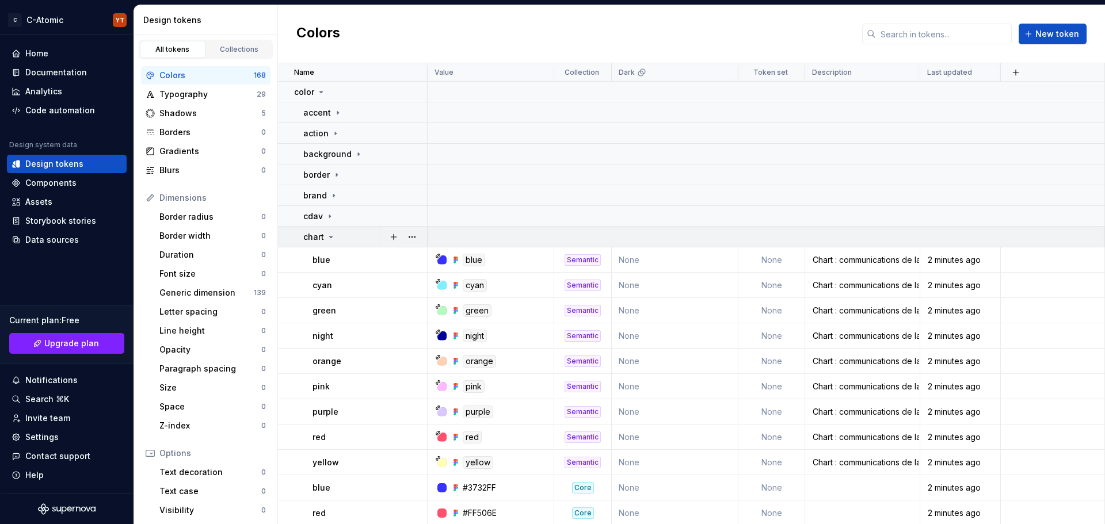
click at [337, 234] on div "chart" at bounding box center [364, 237] width 123 height 12
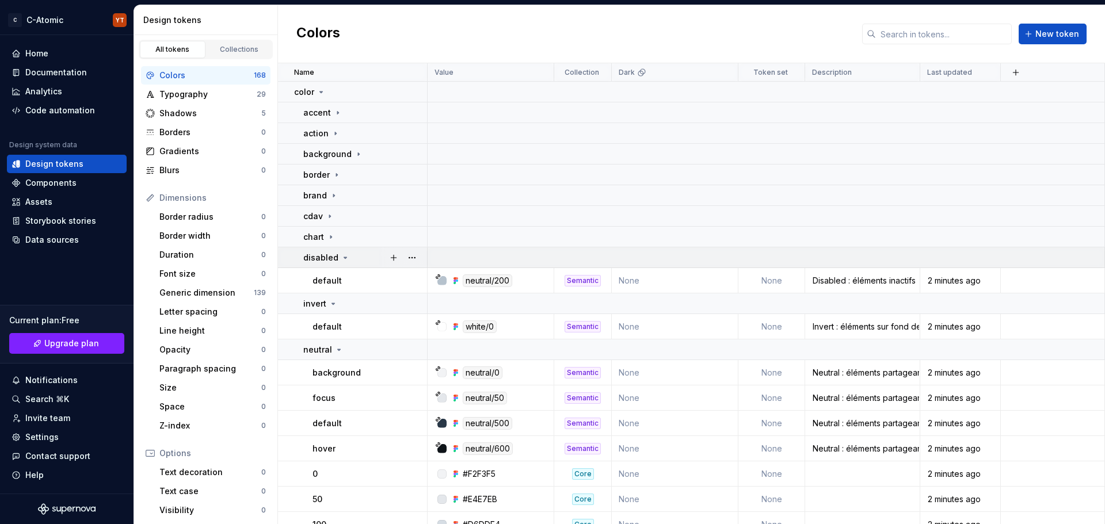
click at [337, 258] on div "disabled" at bounding box center [326, 258] width 47 height 12
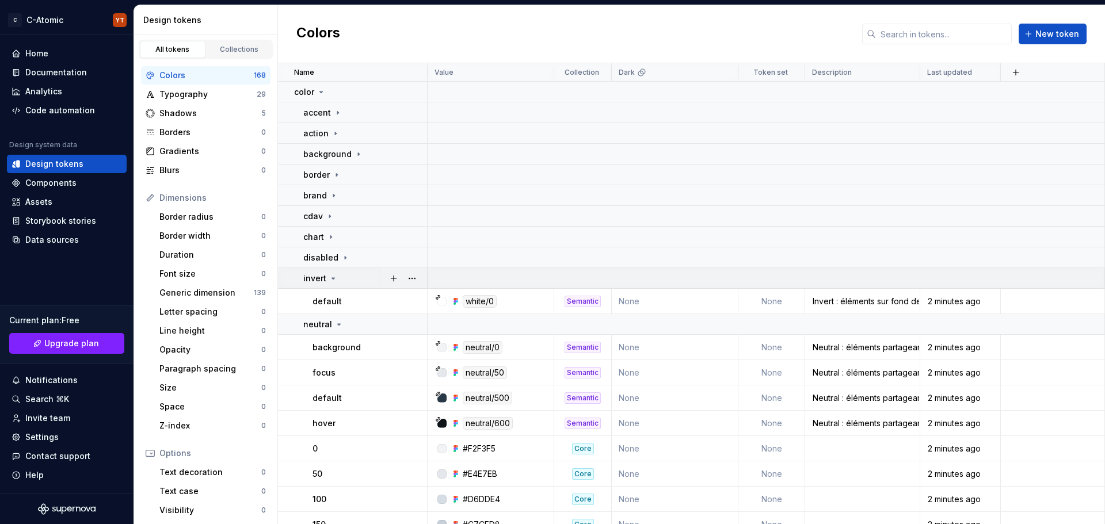
click at [341, 270] on td "invert" at bounding box center [353, 278] width 150 height 21
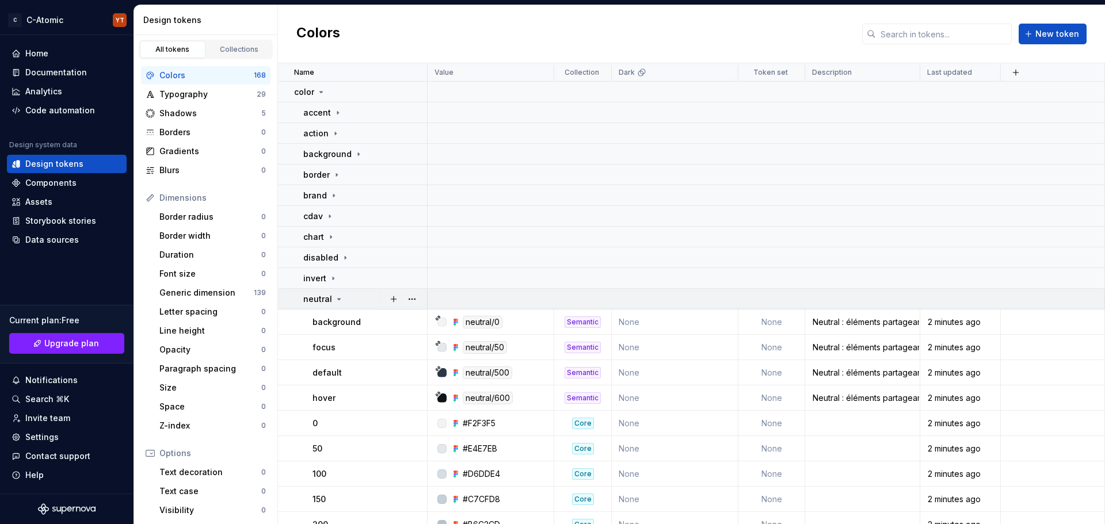
click at [345, 294] on div "neutral" at bounding box center [364, 300] width 123 height 12
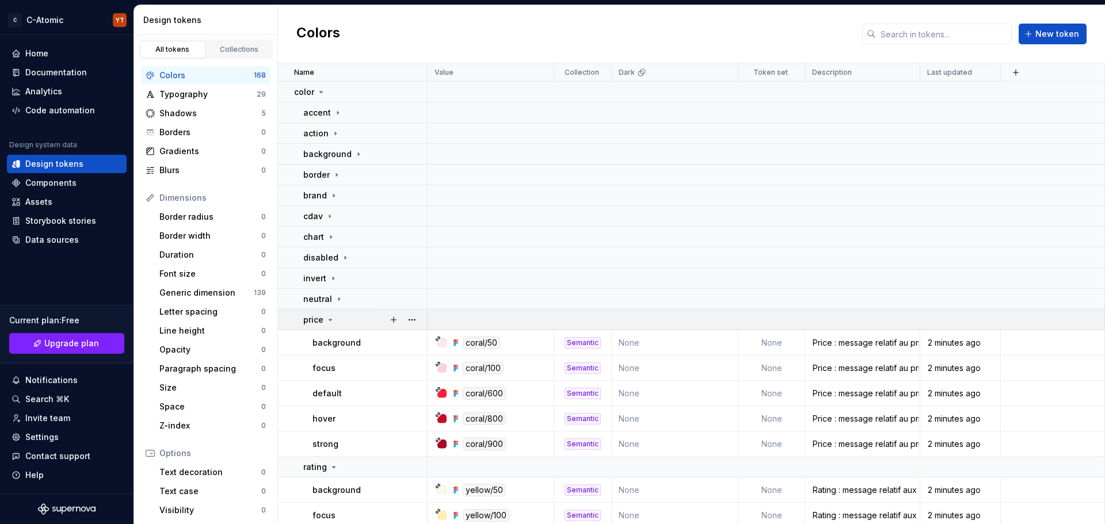
click at [334, 321] on icon at bounding box center [330, 319] width 9 height 9
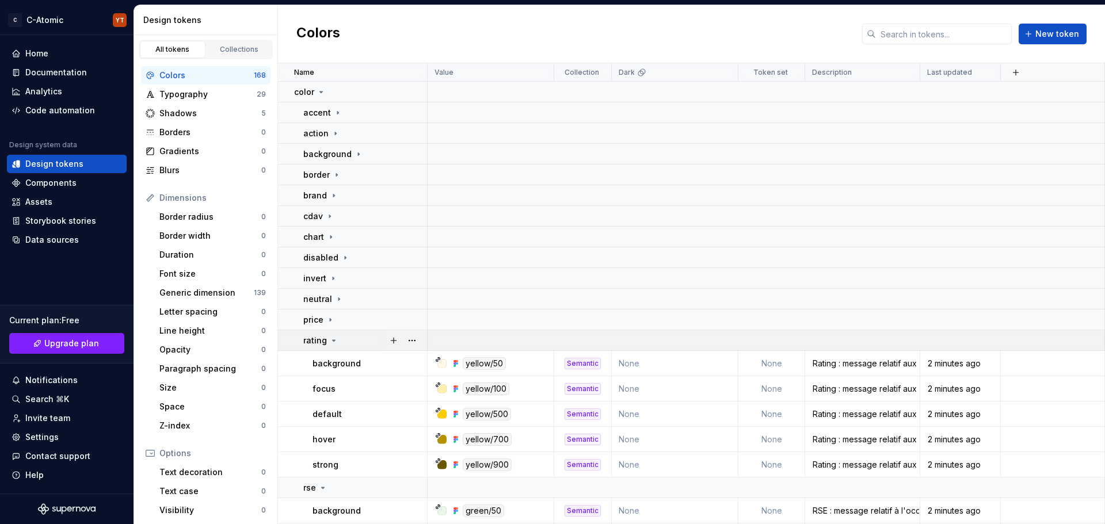
click at [336, 338] on icon at bounding box center [333, 340] width 9 height 9
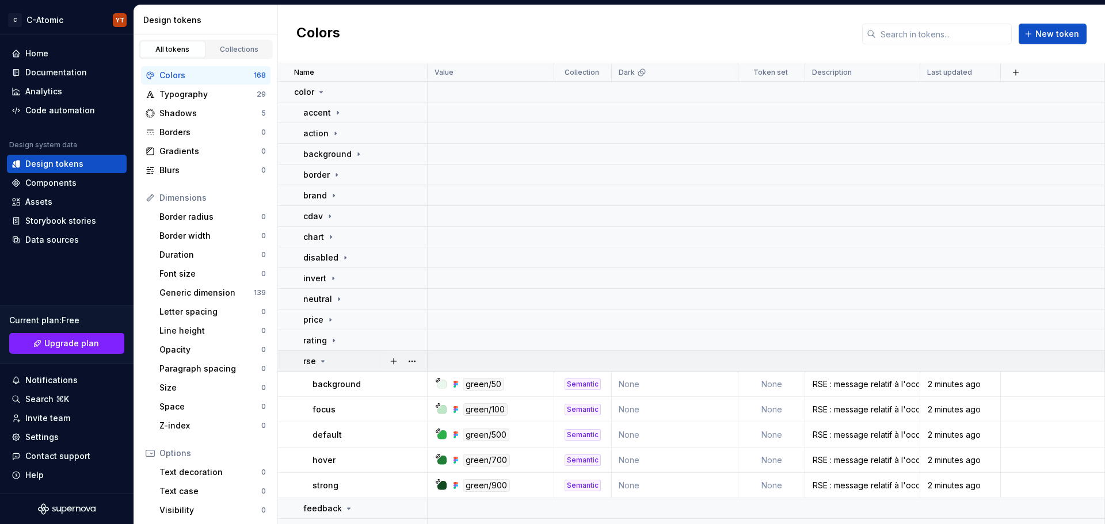
click at [341, 359] on div "rse" at bounding box center [364, 362] width 123 height 12
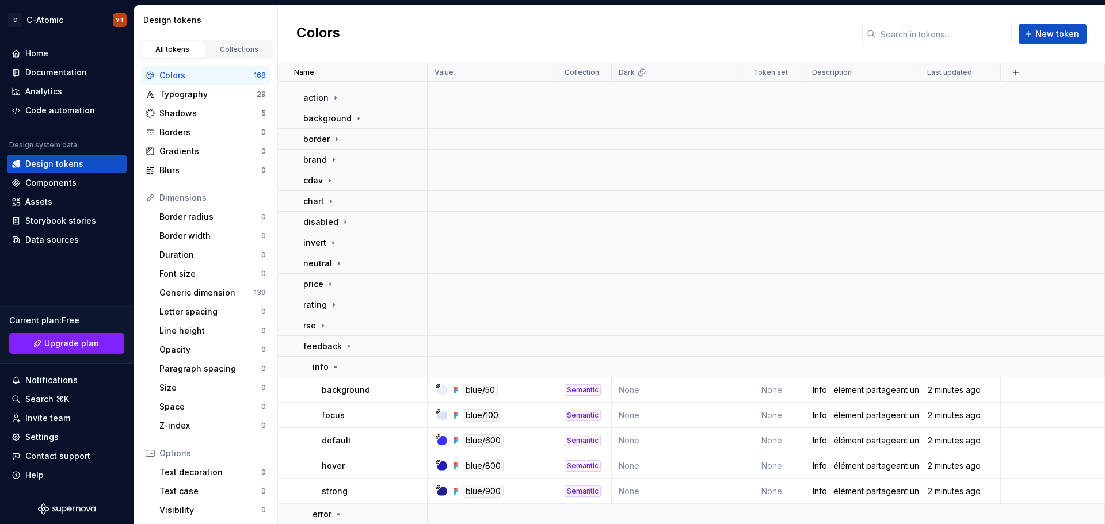
scroll to position [173, 0]
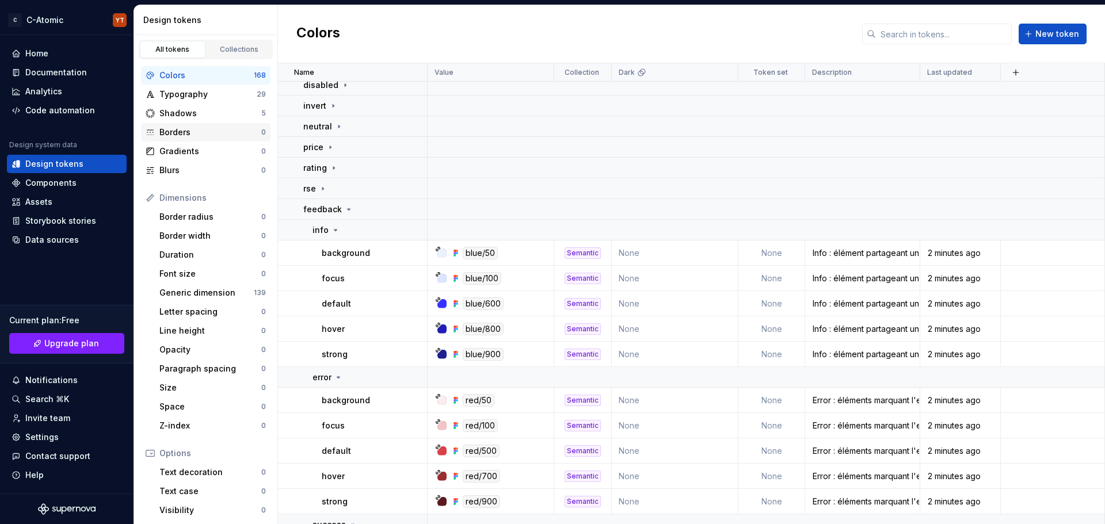
click at [185, 135] on div "Borders" at bounding box center [210, 133] width 102 height 12
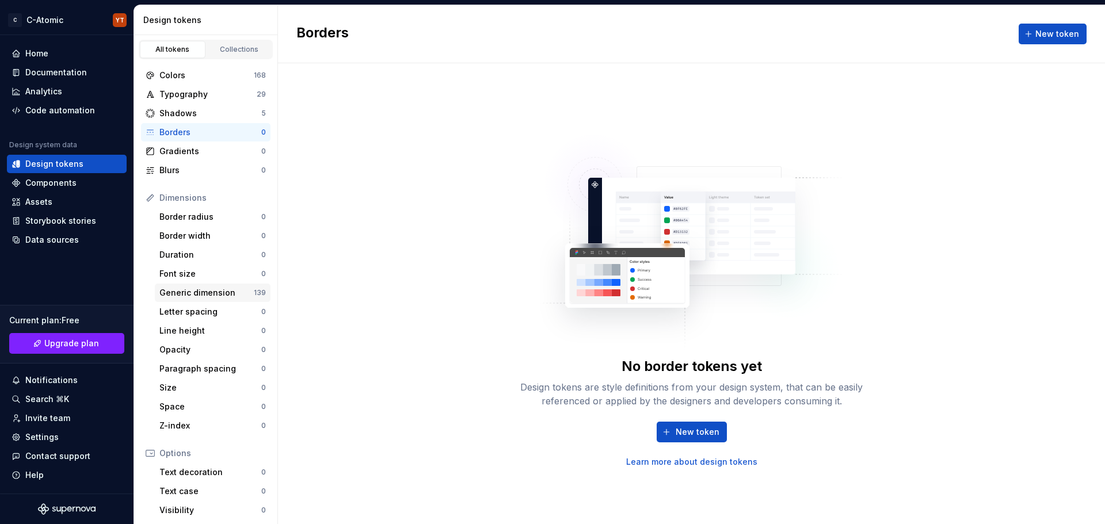
click at [210, 296] on div "Generic dimension" at bounding box center [206, 293] width 94 height 12
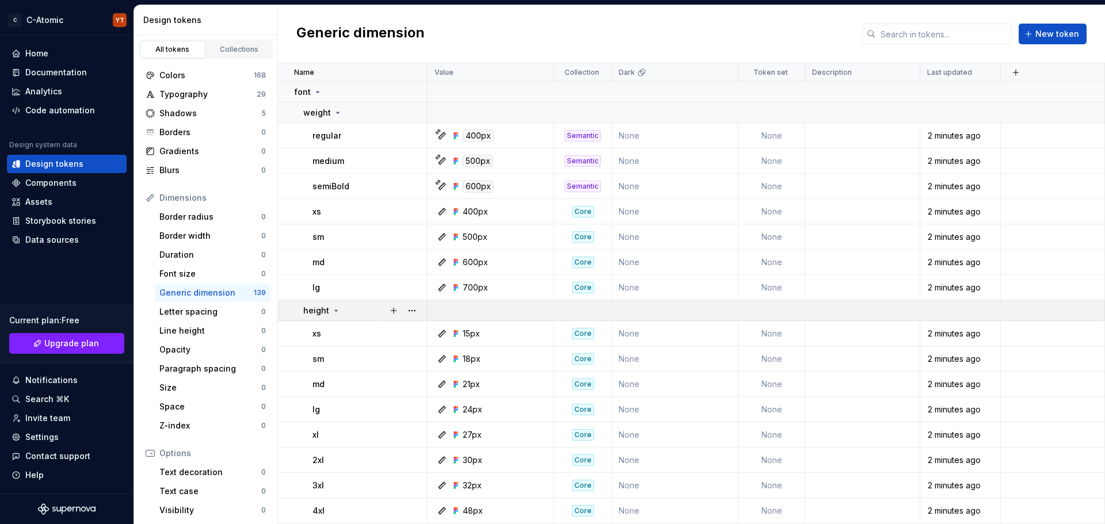
click at [338, 306] on icon at bounding box center [336, 310] width 9 height 9
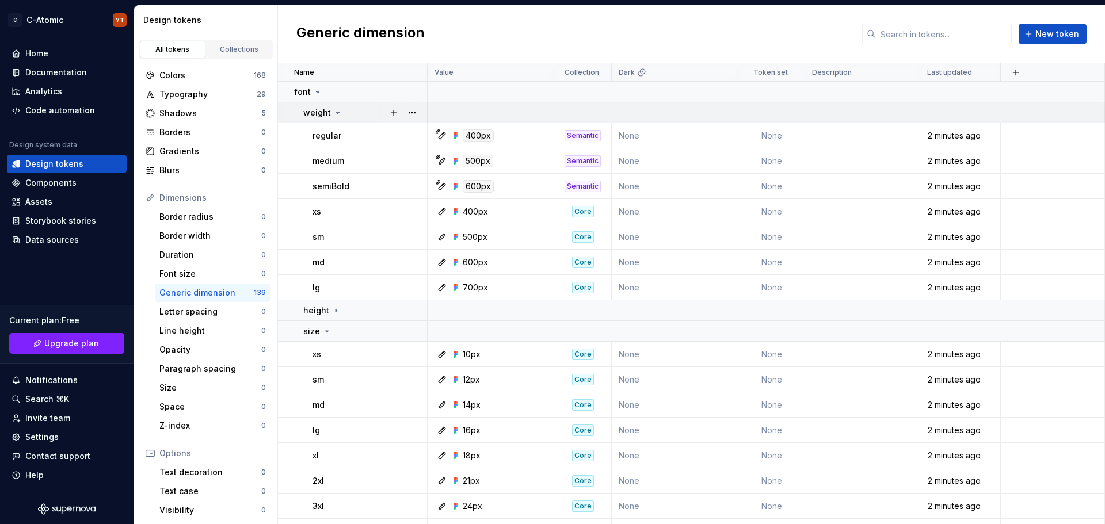
click at [337, 113] on icon at bounding box center [338, 112] width 3 height 1
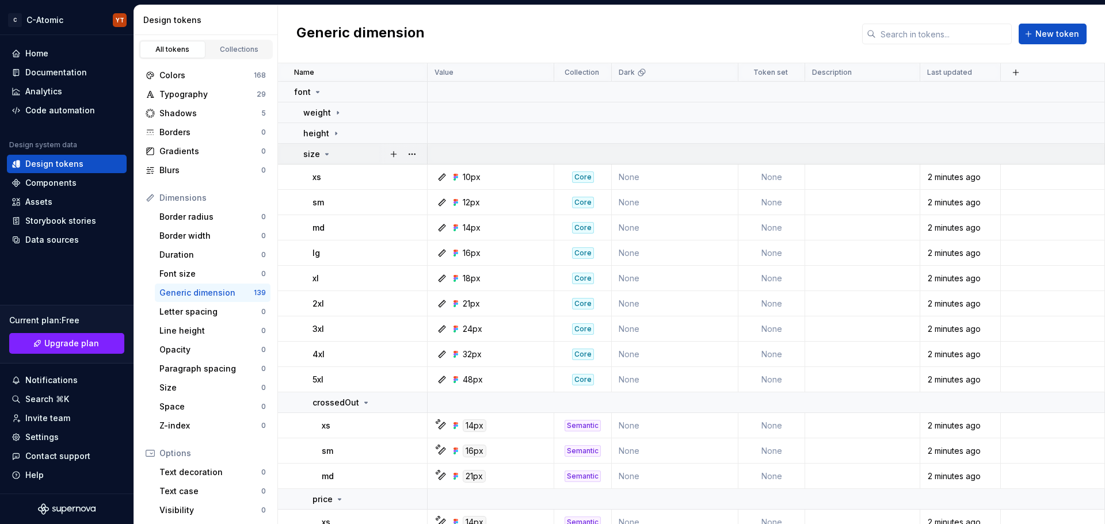
click at [322, 156] on icon at bounding box center [326, 154] width 9 height 9
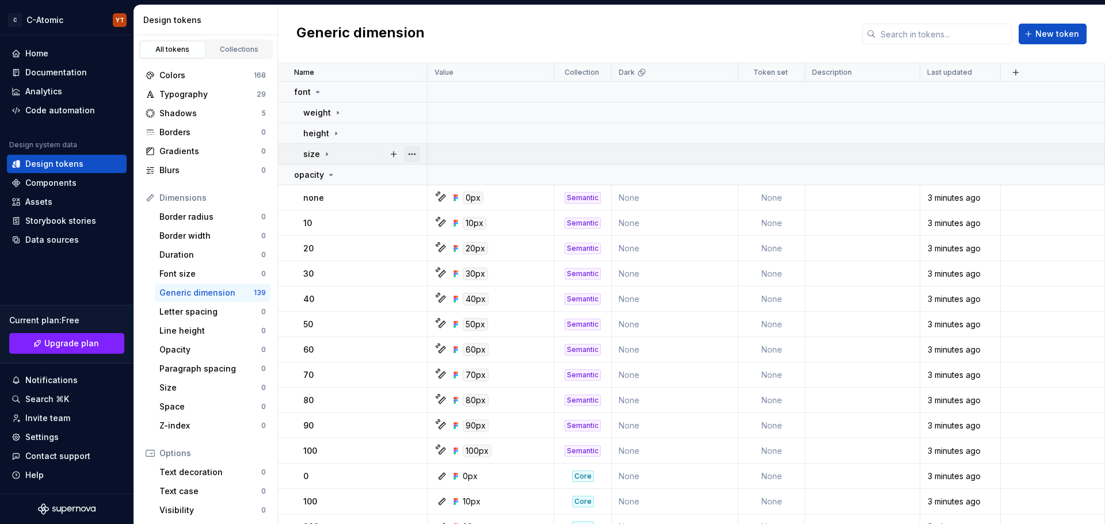
click at [411, 154] on button "button" at bounding box center [412, 154] width 16 height 16
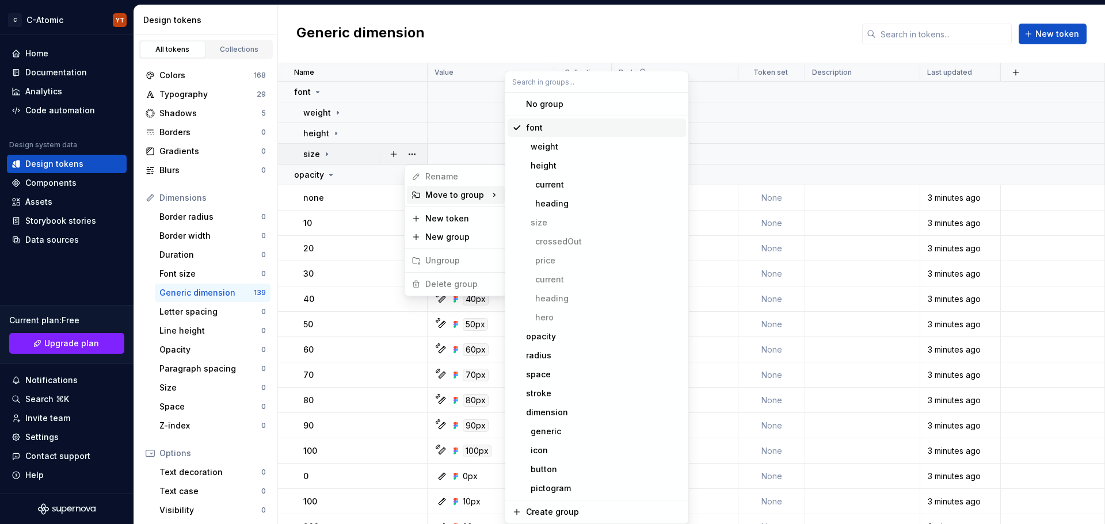
click at [516, 126] on div "Suggestions" at bounding box center [516, 127] width 9 height 9
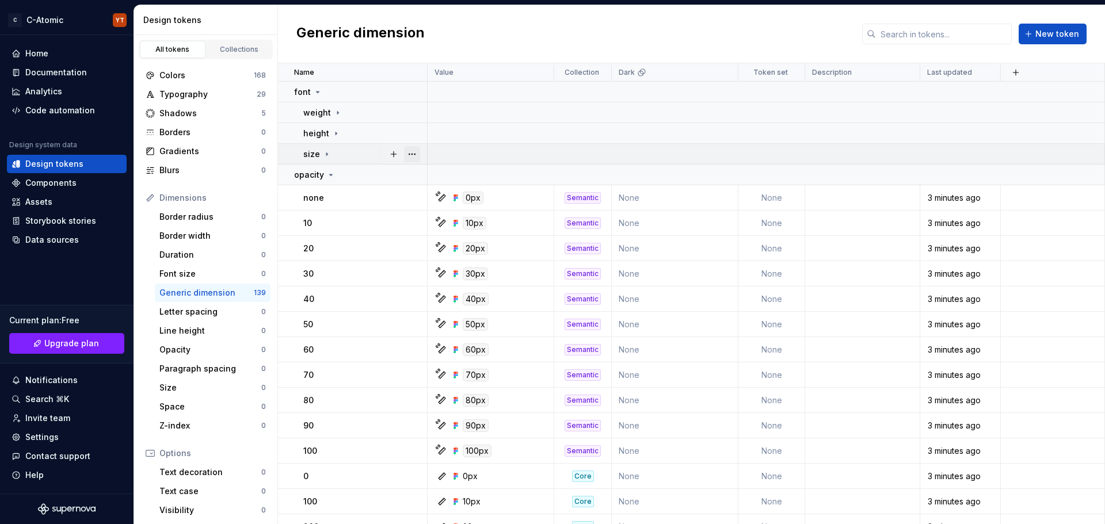
click at [411, 153] on button "button" at bounding box center [412, 154] width 16 height 16
click at [394, 153] on button "button" at bounding box center [394, 154] width 16 height 16
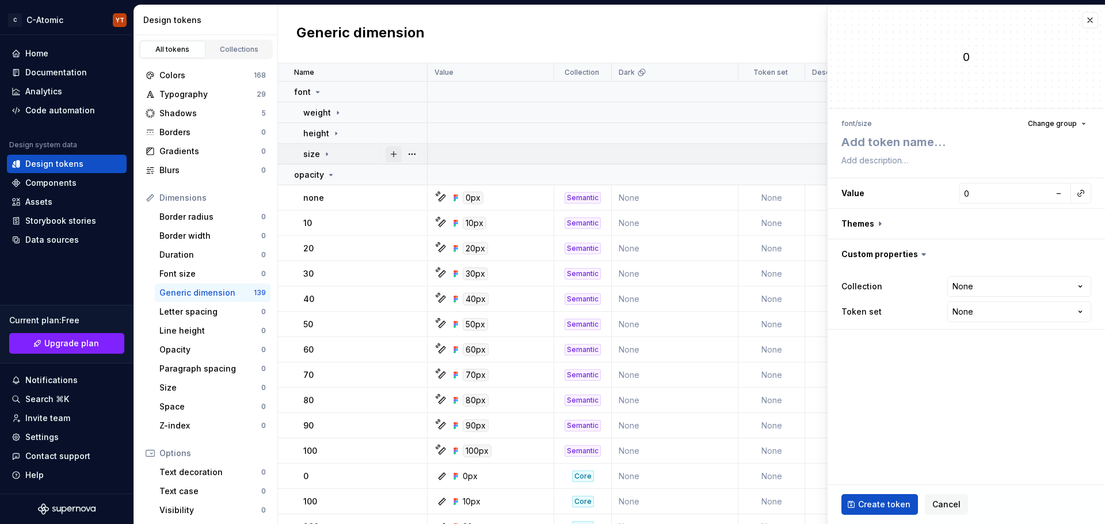
type textarea "*"
click at [410, 155] on button "button" at bounding box center [412, 154] width 16 height 16
click at [337, 152] on html "C C-Atomic YT Home Documentation Analytics Code automation Design system data D…" at bounding box center [552, 262] width 1105 height 524
drag, startPoint x: 348, startPoint y: 157, endPoint x: 200, endPoint y: 276, distance: 190.8
click at [200, 276] on div "Design tokens All tokens Collections Colors 168 Typography 29 Shadows 5 Borders…" at bounding box center [619, 264] width 971 height 519
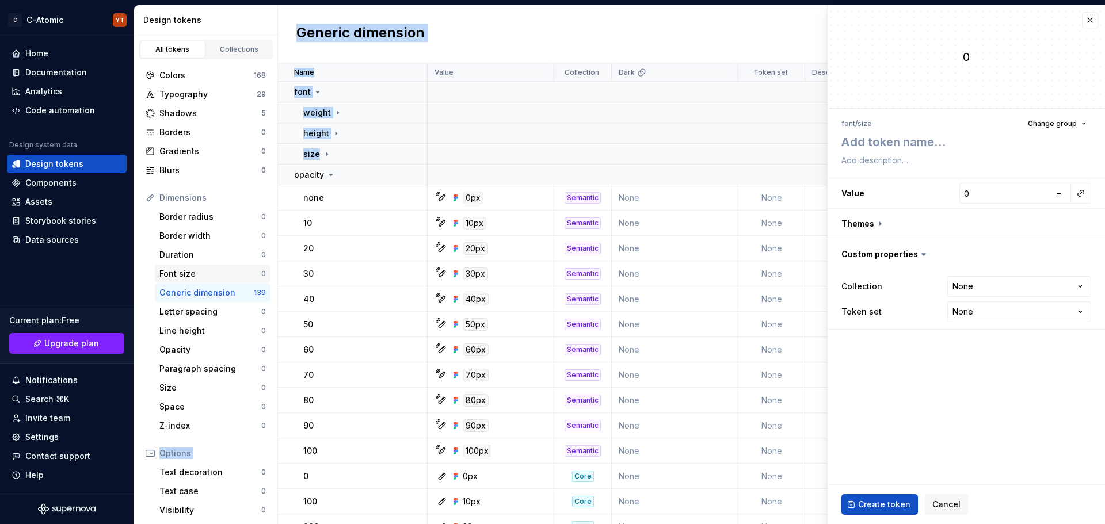
click at [197, 272] on div "Font size" at bounding box center [210, 274] width 102 height 12
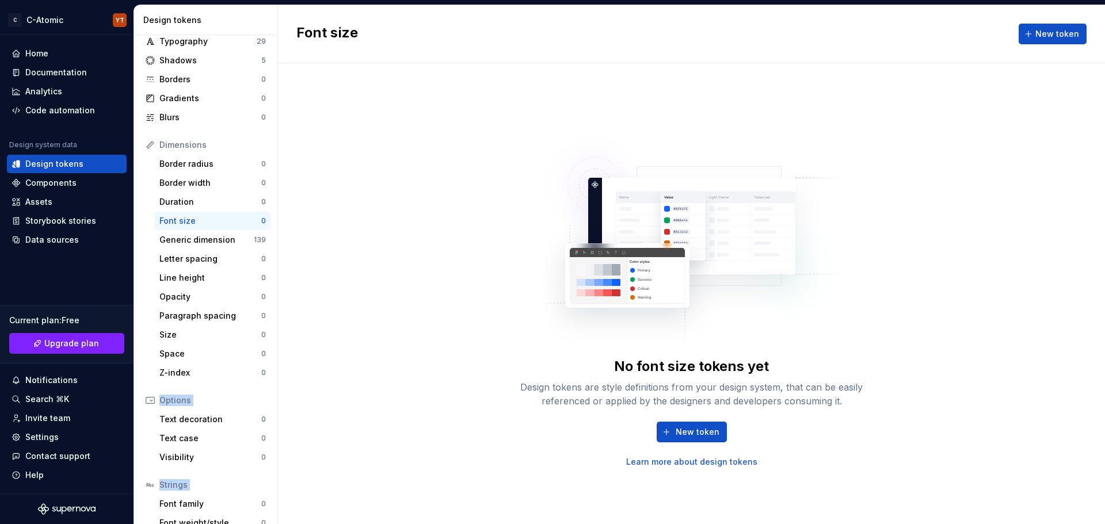
scroll to position [106, 0]
